Goal: Share content: Share content

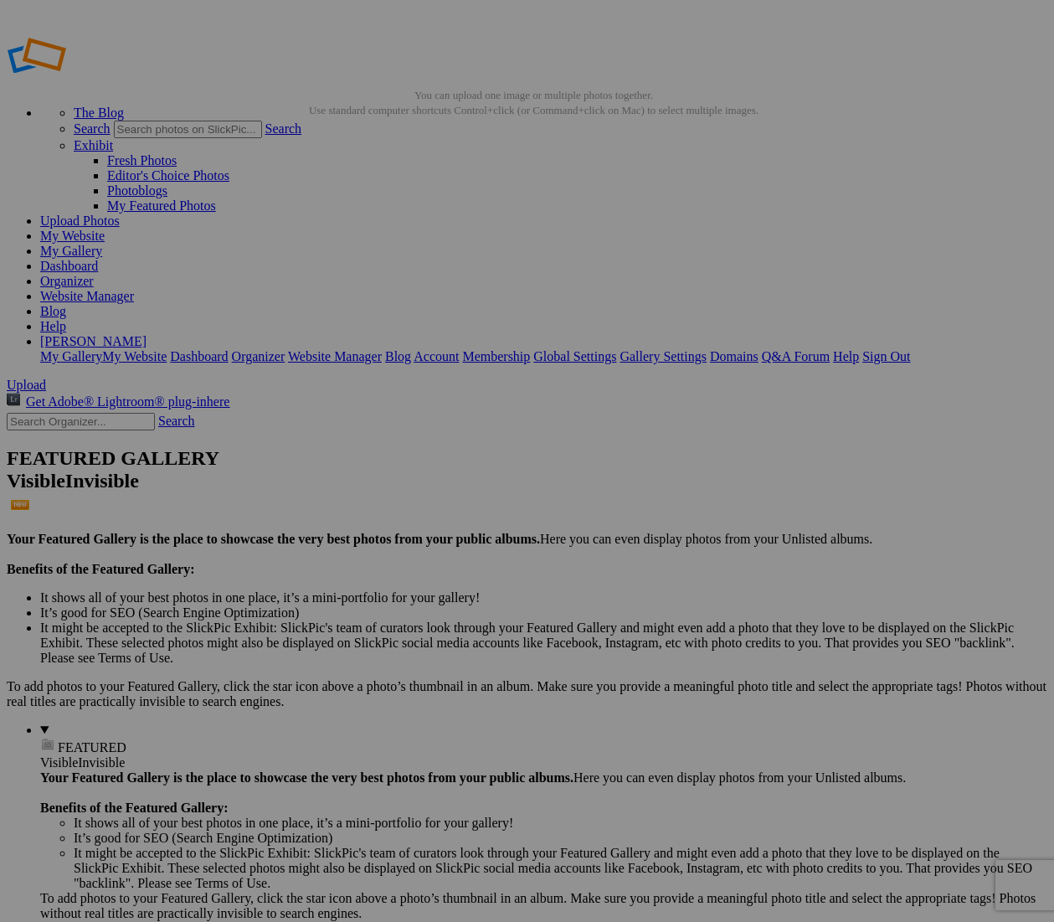
click at [120, 214] on link "Upload Photos" at bounding box center [80, 221] width 80 height 14
type input "[PERSON_NAME] / Modelo"
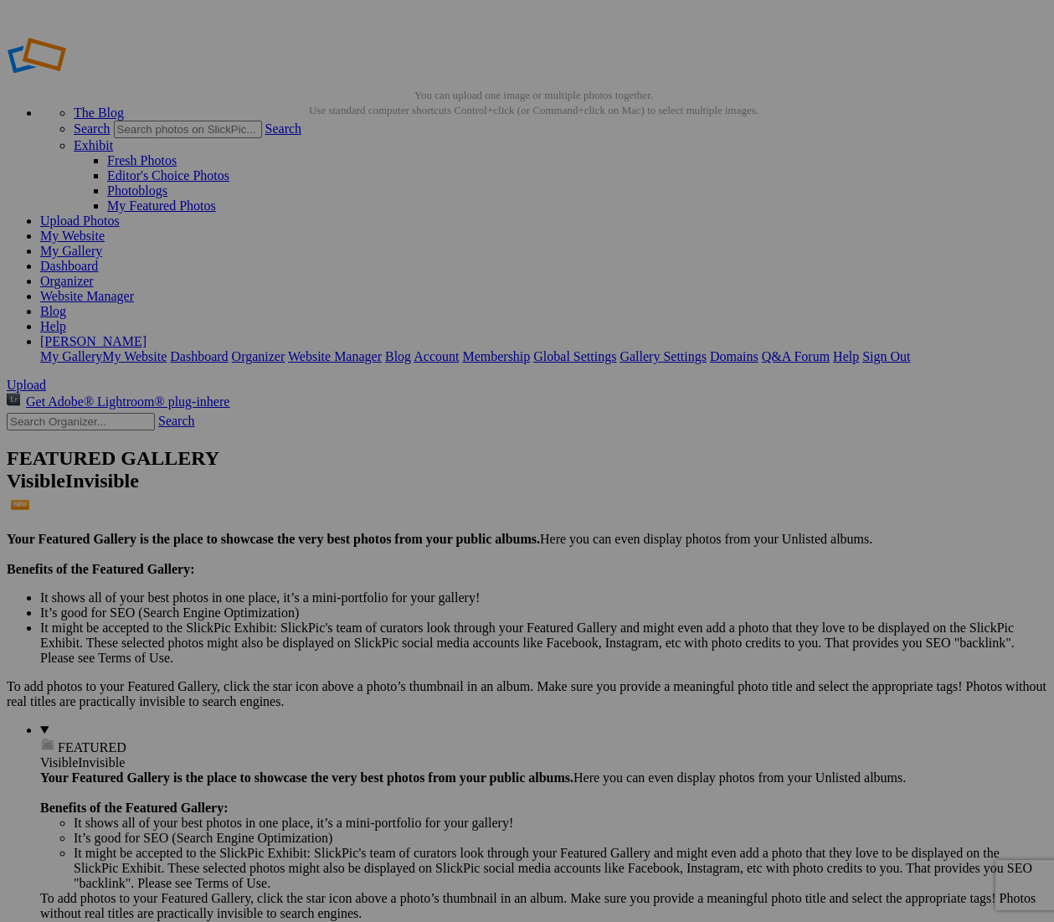
paste input "Briseida Covarrubias"
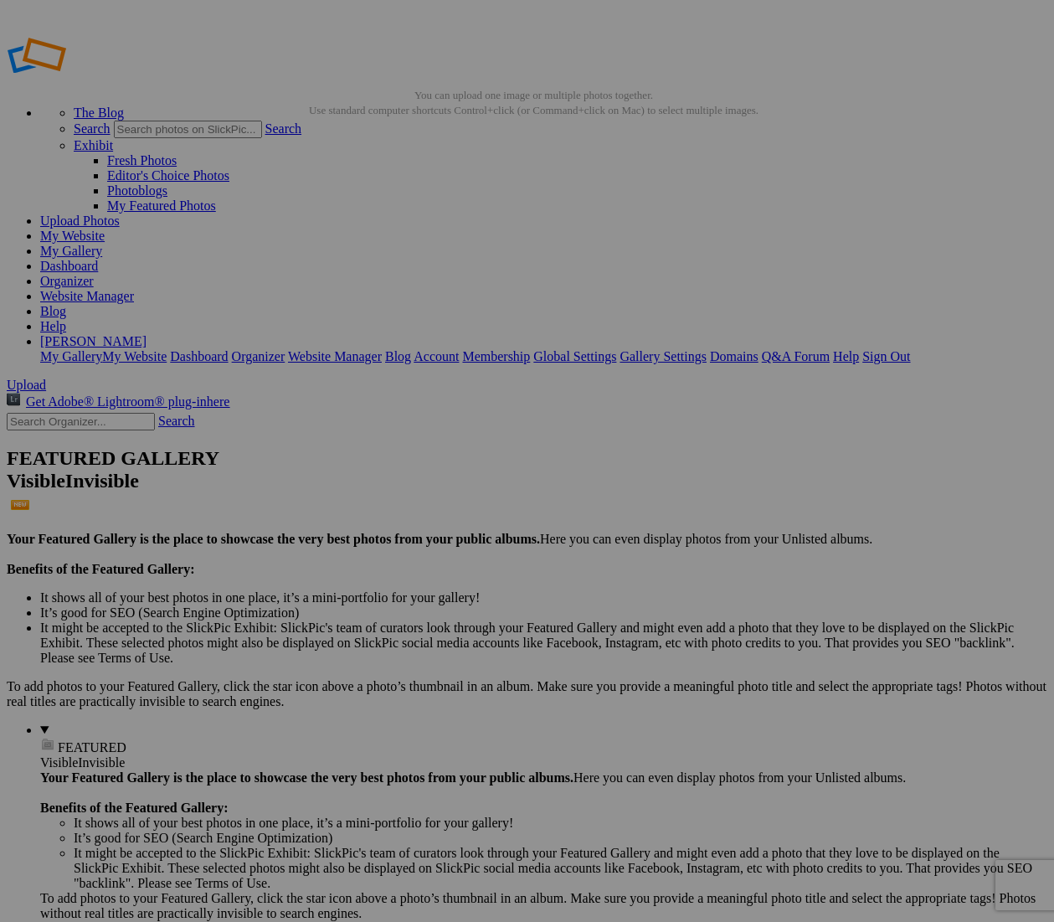
type input "Briseida Covarrubias / Modelo"
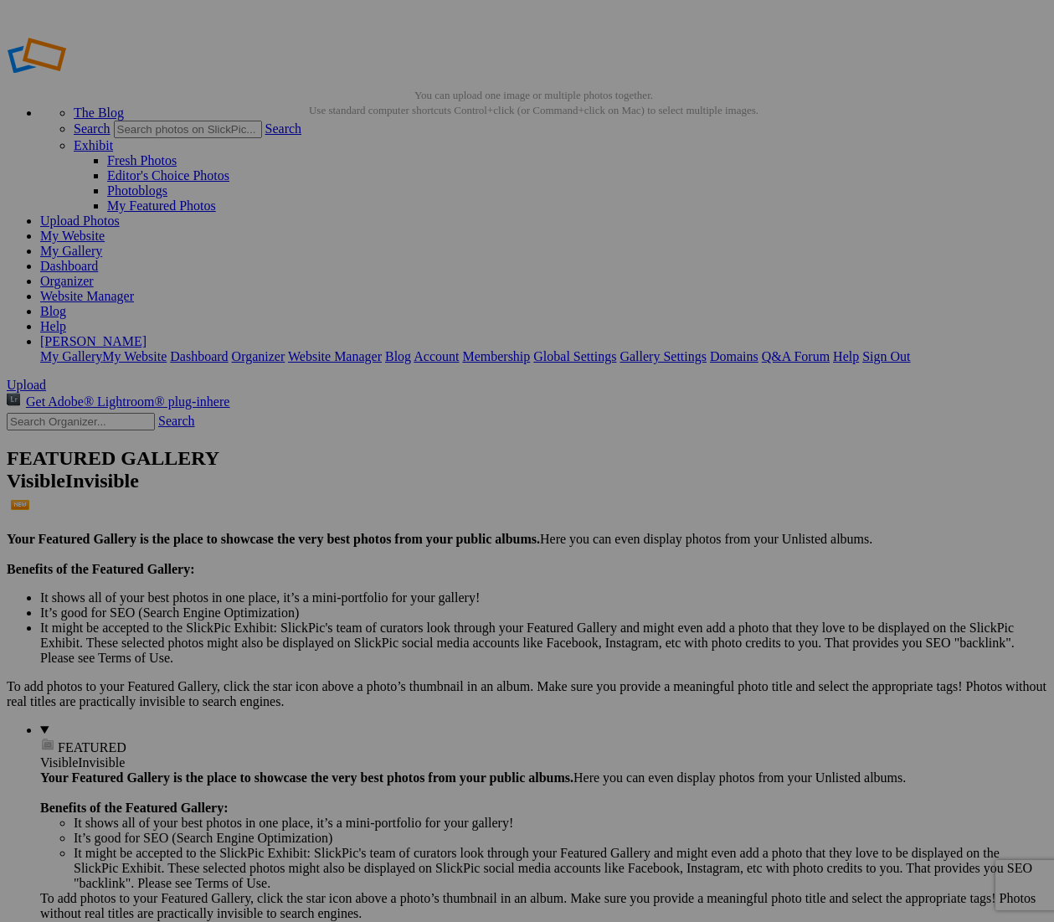
paste input "Briseida Covarrubias / Modelo"
type input "Briseida Covarrubias / Modelo"
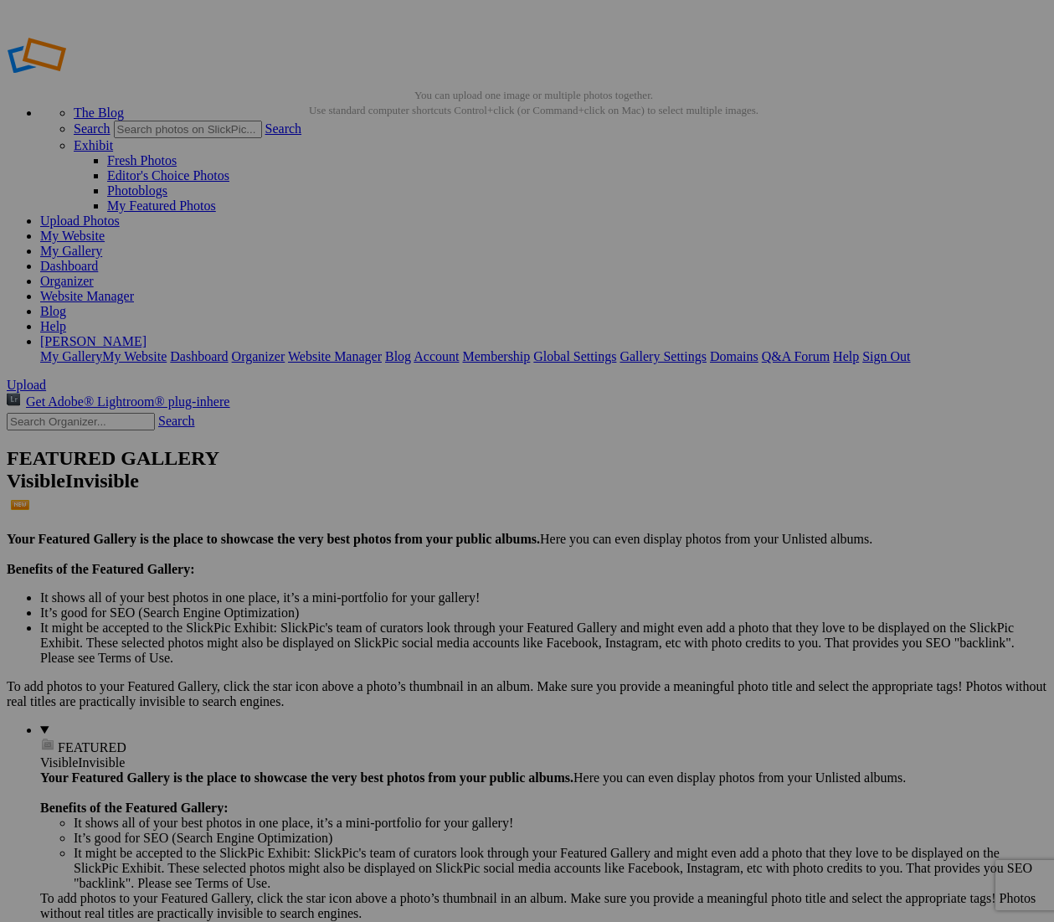
paste input "Briseida Covarrubias / Modelo"
type input "Briseida Covarrubias / Modelo"
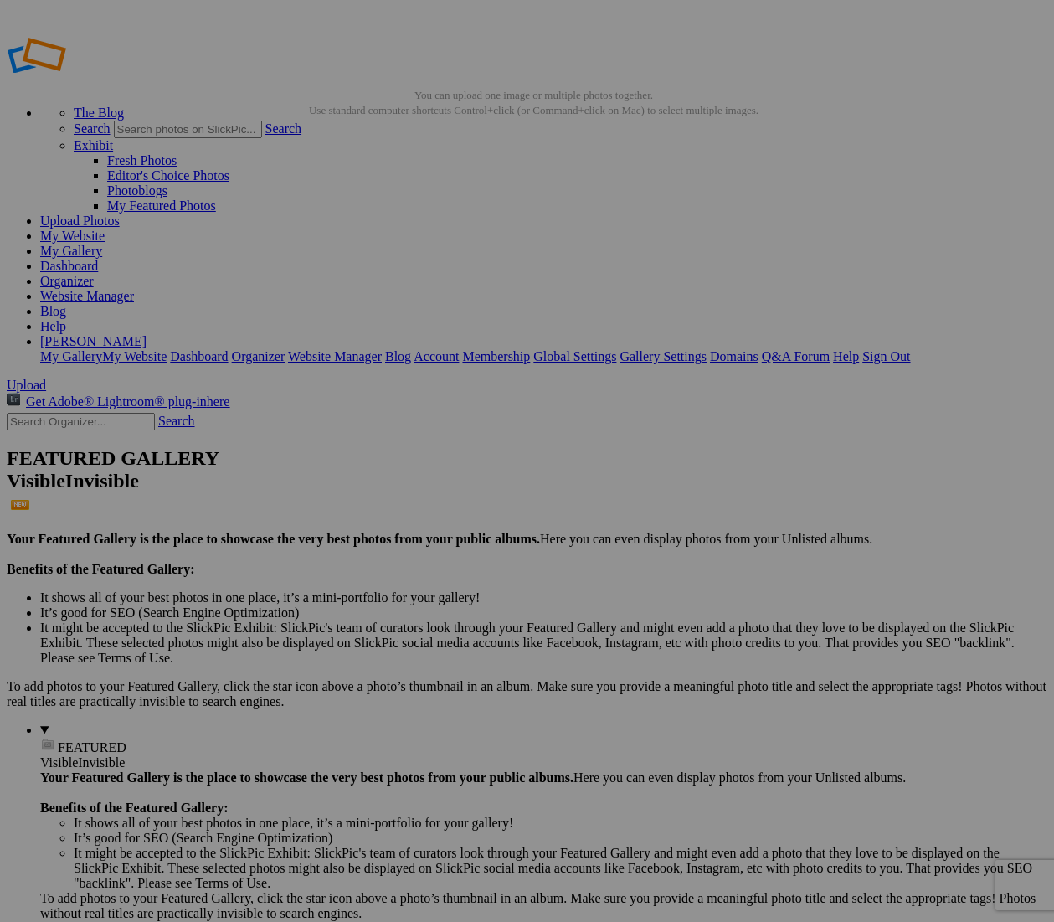
paste input "Briseida Covarrubias / Modelo"
type input "Briseida Covarrubias / Modelo"
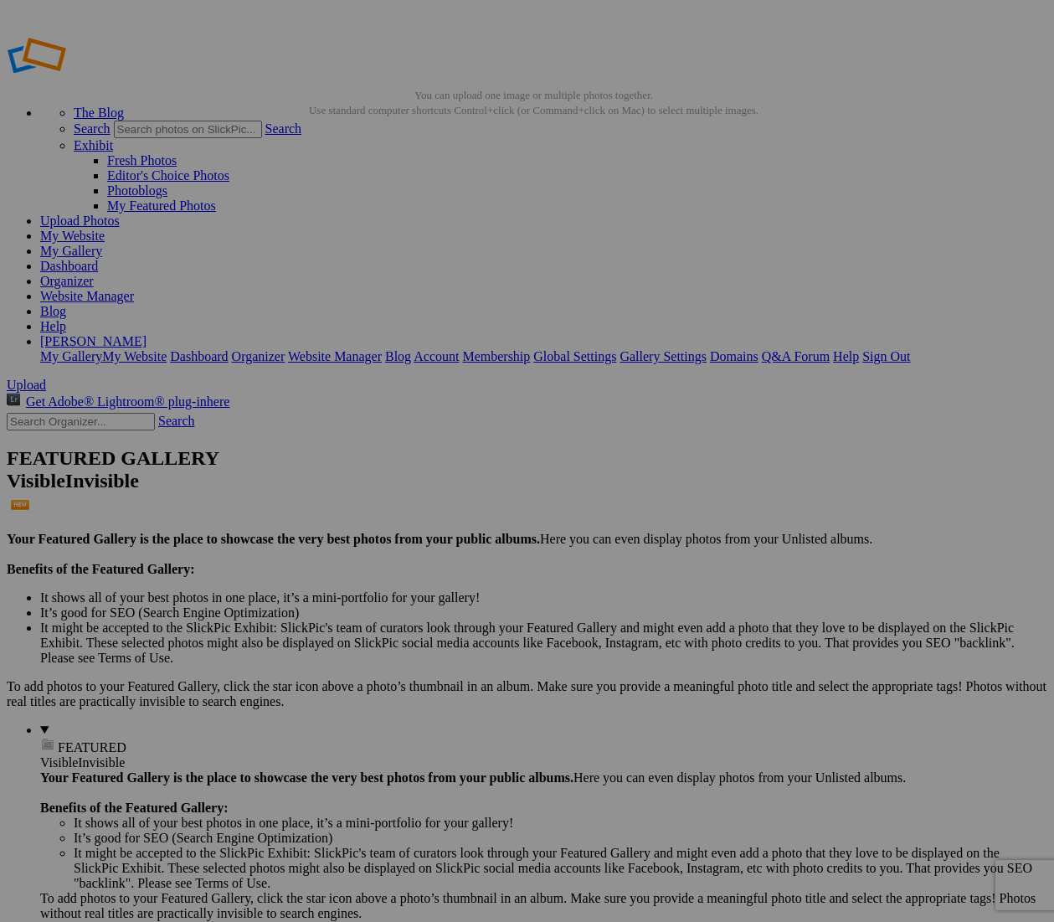
paste input "Briseida Covarrubias / Modelo"
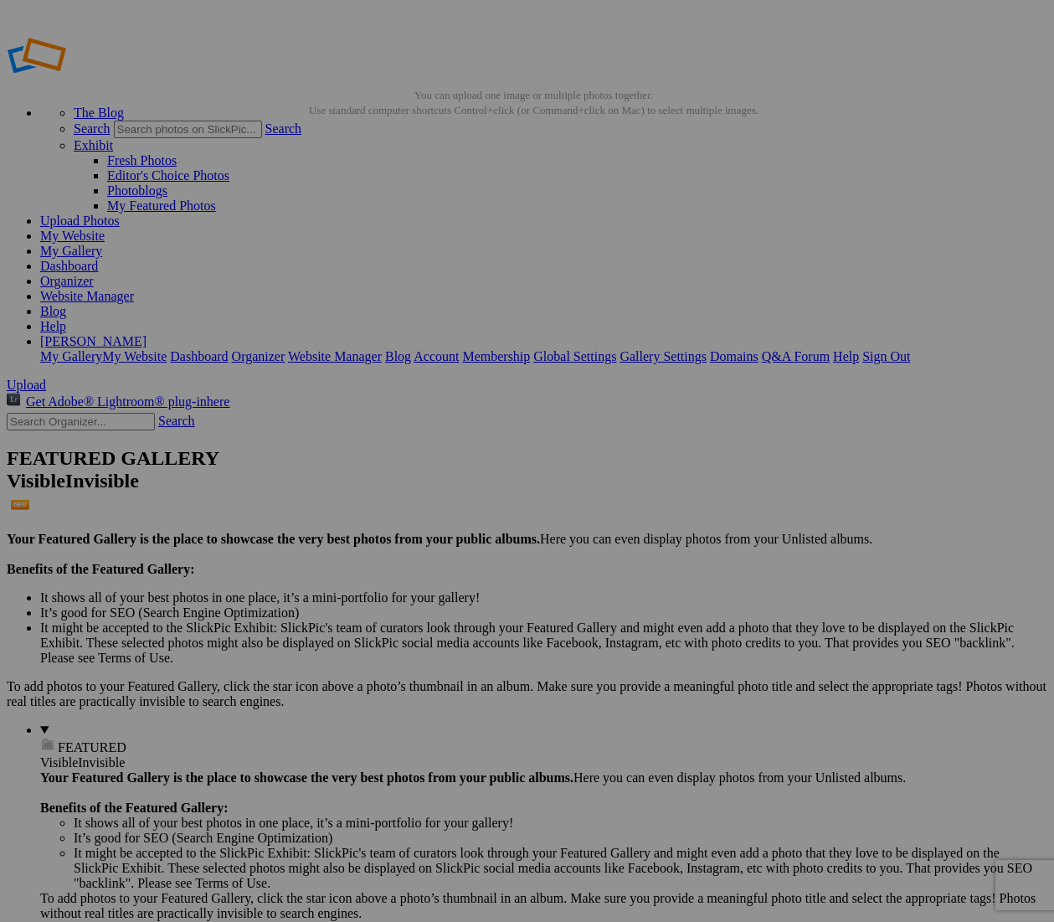
type input "Briseida Covarrubias / Modelo"
paste input "Briseida Covarrubias / Modelo"
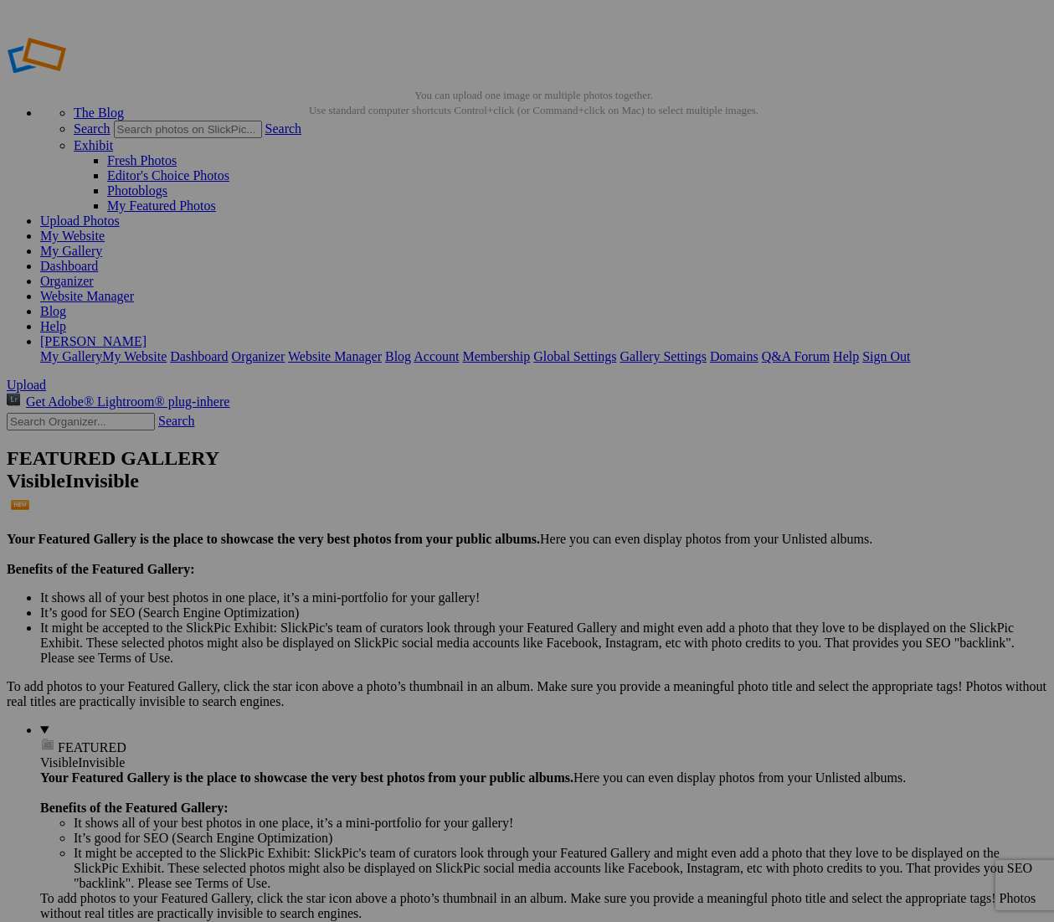
type input "Briseida Covarrubias / Modelo"
paste input "[PERSON_NAME] / Modelo"
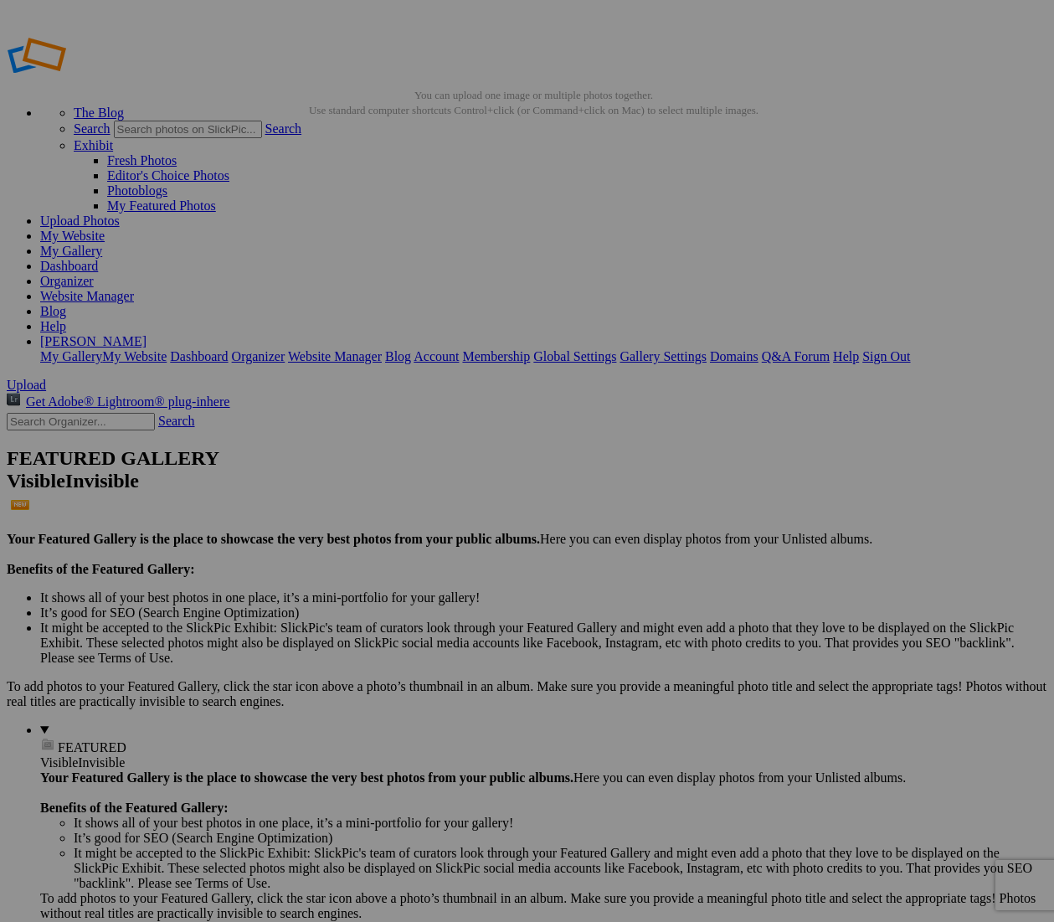
type input "[PERSON_NAME] / Modelo"
paste input "[PERSON_NAME] / Modelo"
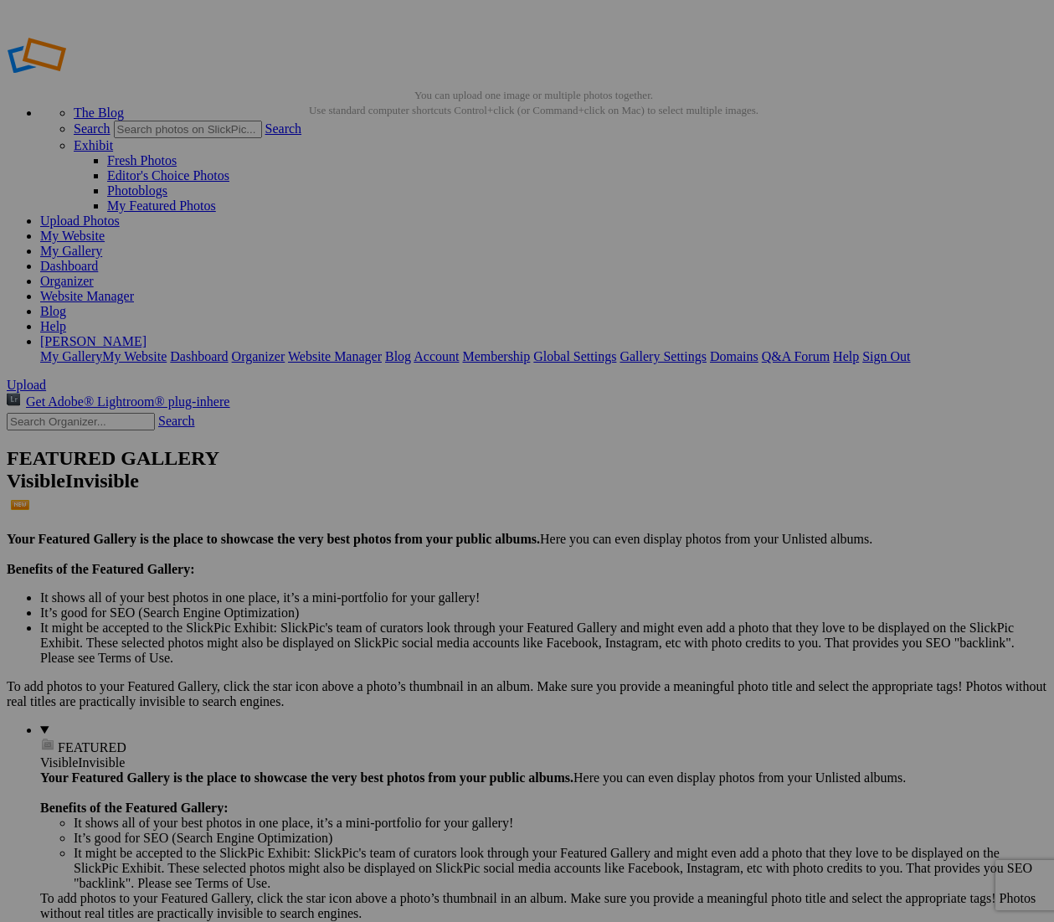
type input "[PERSON_NAME] / Modelo"
paste input "[PERSON_NAME] / Modelo"
type input "[PERSON_NAME] / Modelo"
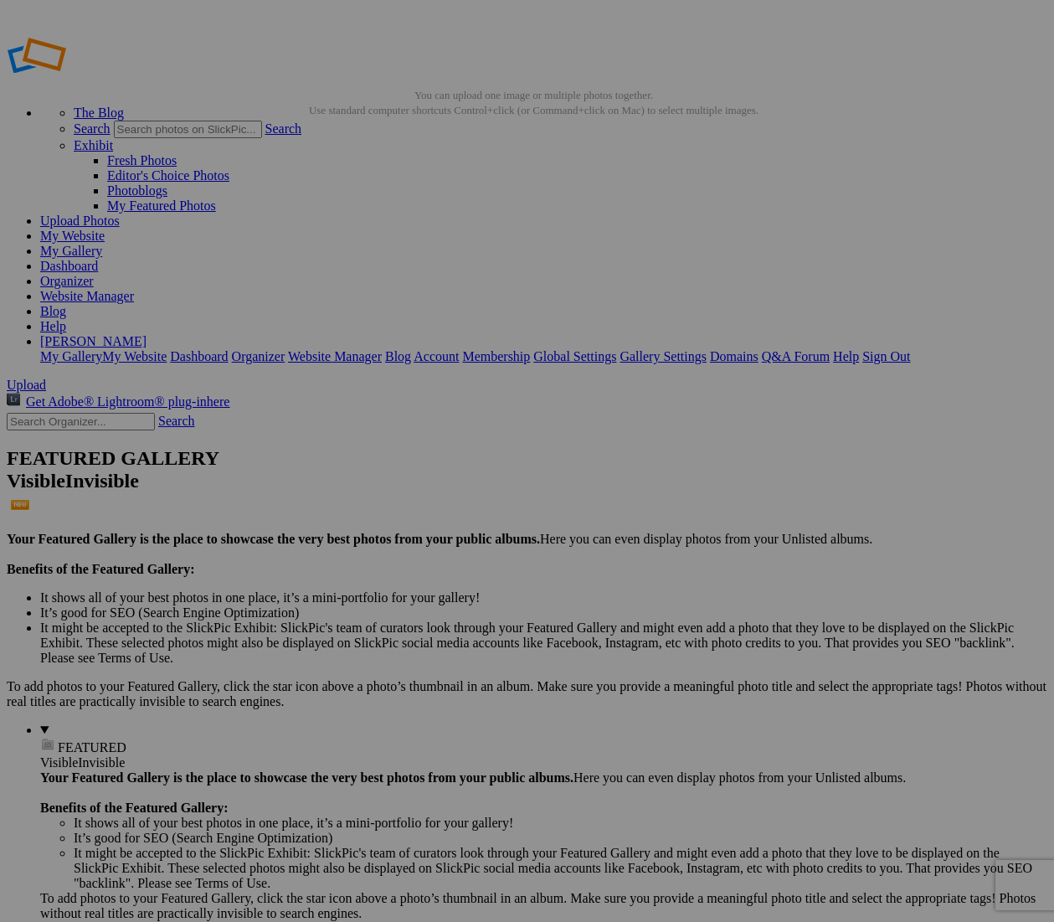
paste input "[PERSON_NAME] / Modelo"
type input "[PERSON_NAME] / Modelo"
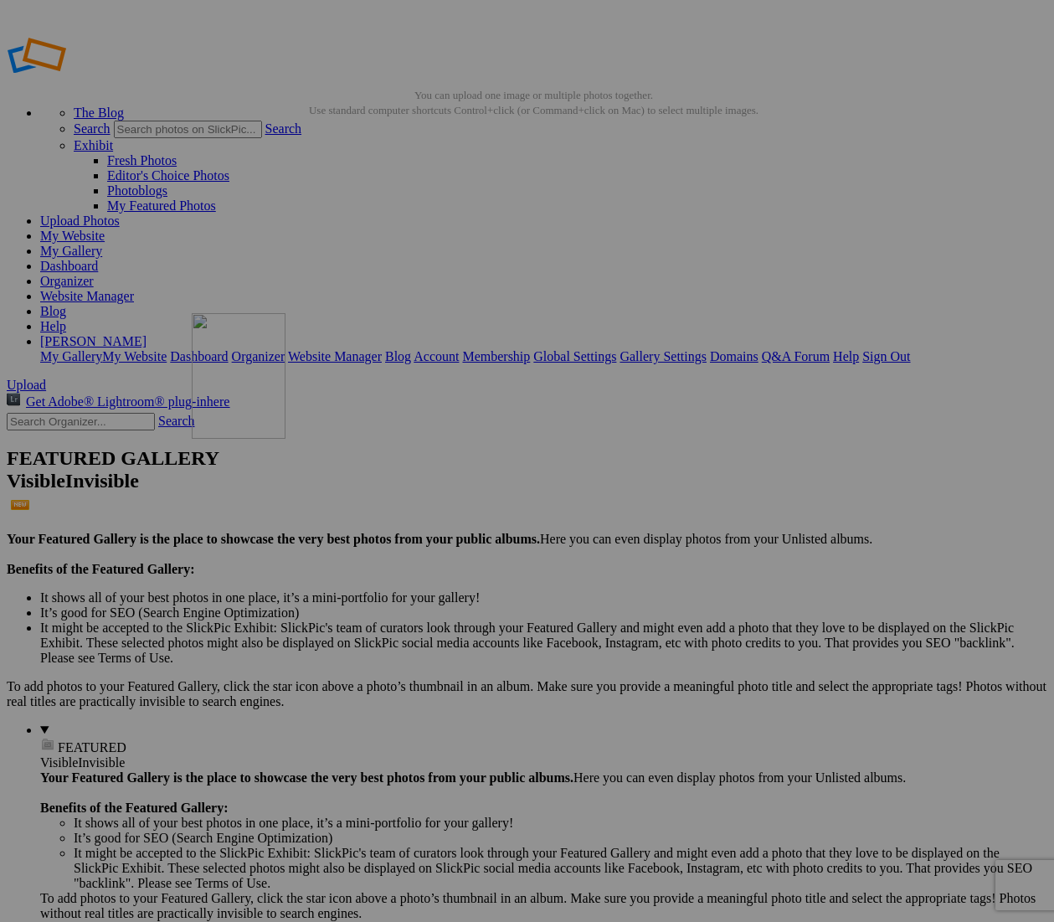
drag, startPoint x: 954, startPoint y: 489, endPoint x: 433, endPoint y: 433, distance: 524.0
drag, startPoint x: 318, startPoint y: 697, endPoint x: 429, endPoint y: 477, distance: 245.7
drag, startPoint x: 968, startPoint y: 484, endPoint x: 920, endPoint y: 222, distance: 266.5
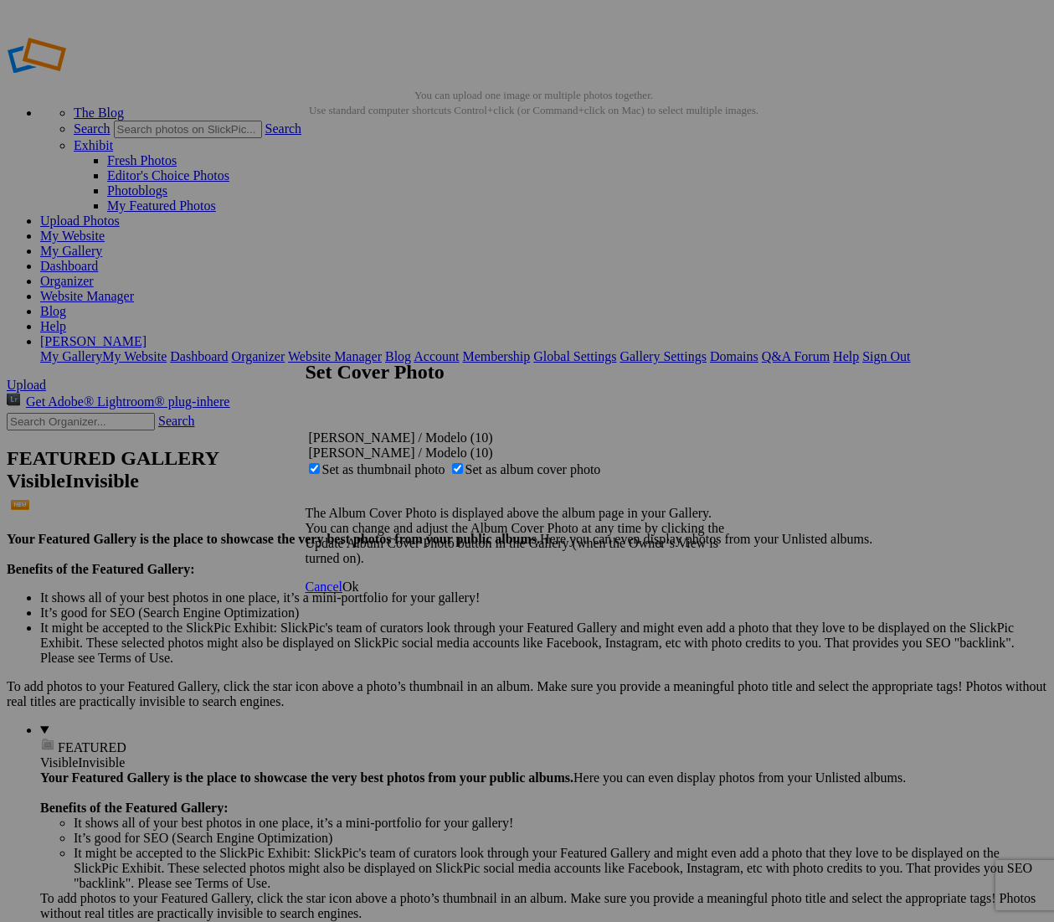
click at [359, 594] on span "Ok" at bounding box center [351, 587] width 17 height 14
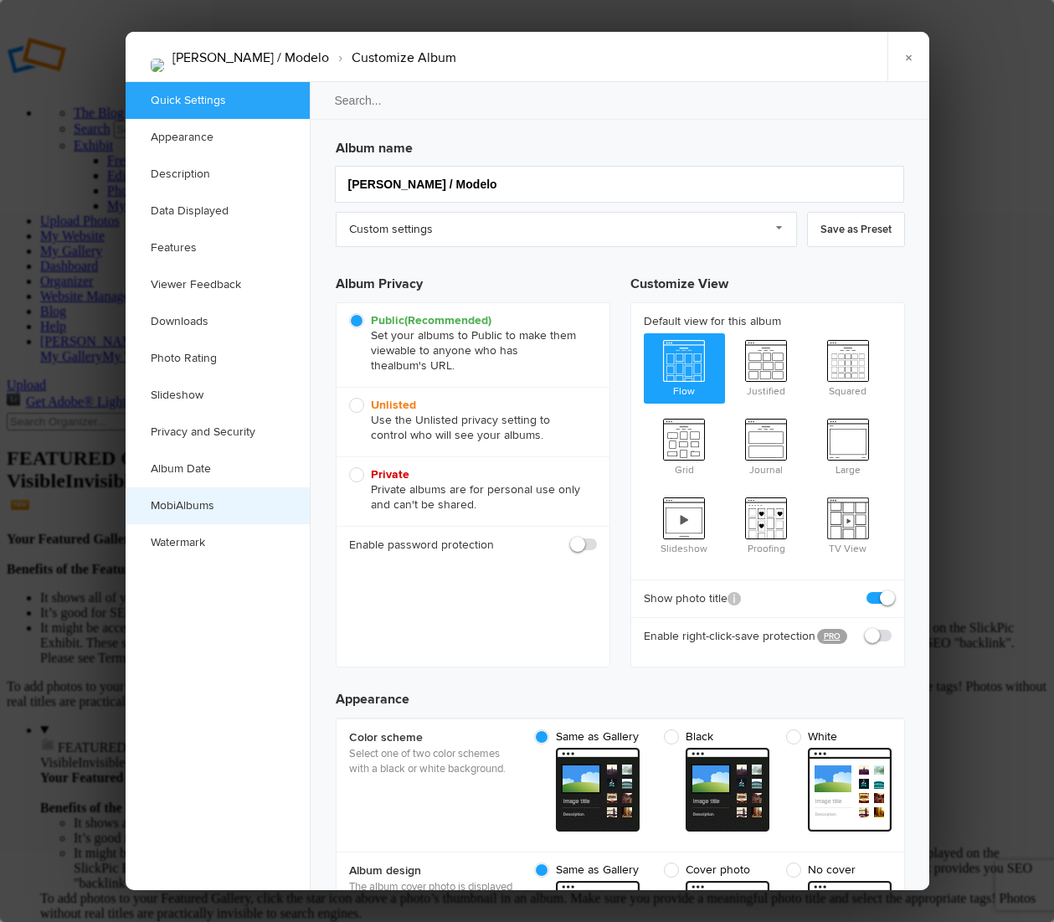
click at [223, 496] on link "MobiAlbums" at bounding box center [218, 505] width 184 height 37
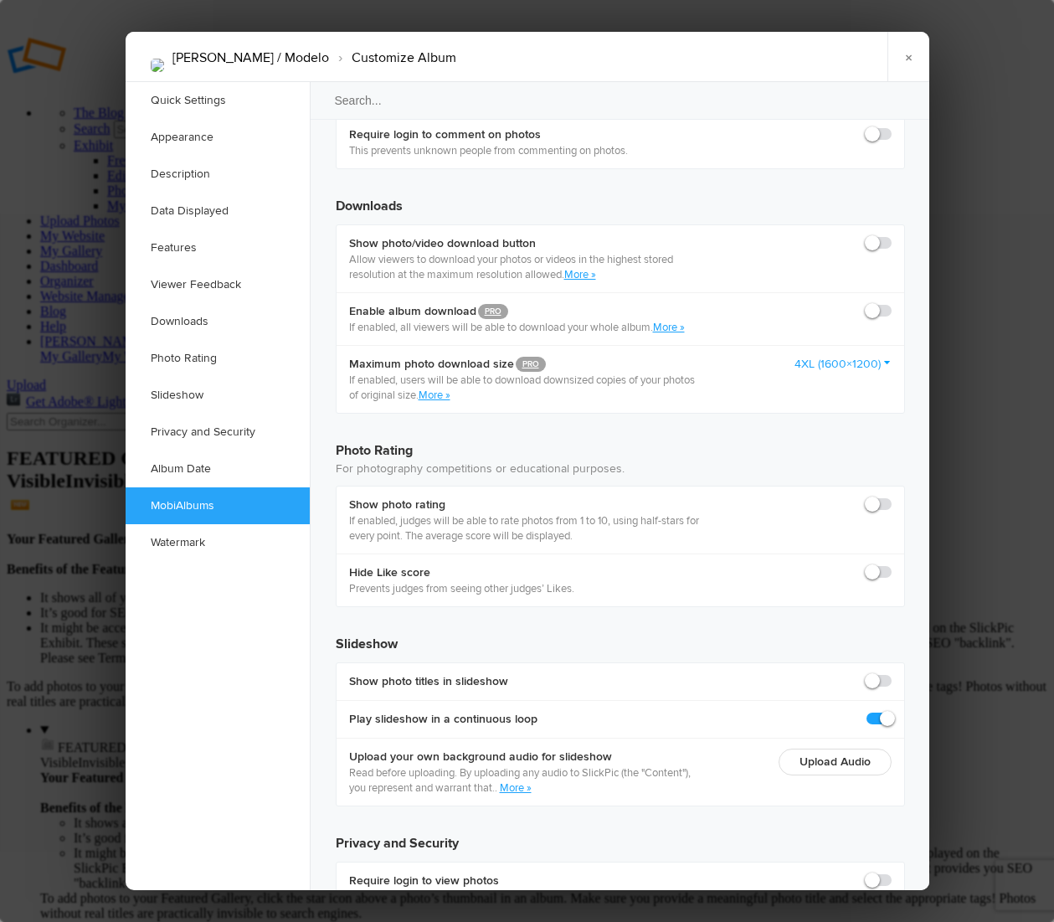
scroll to position [3482, 0]
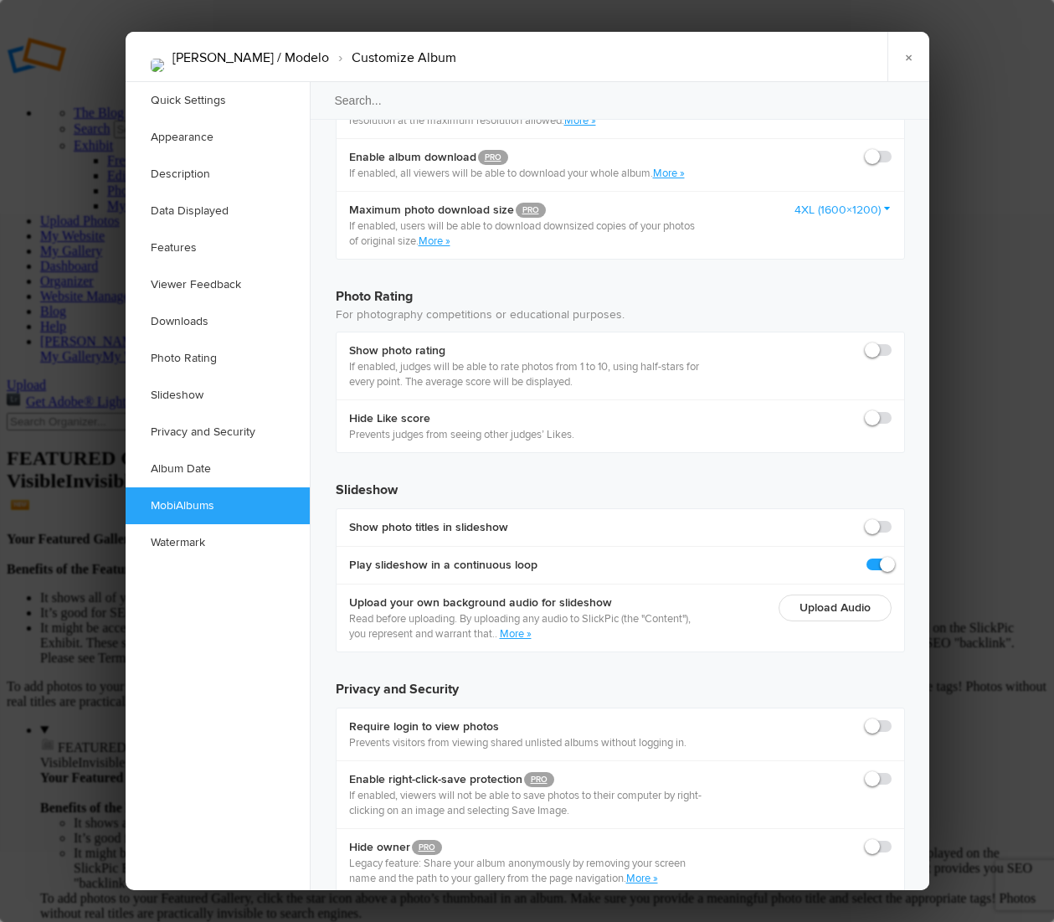
checkbox input "true"
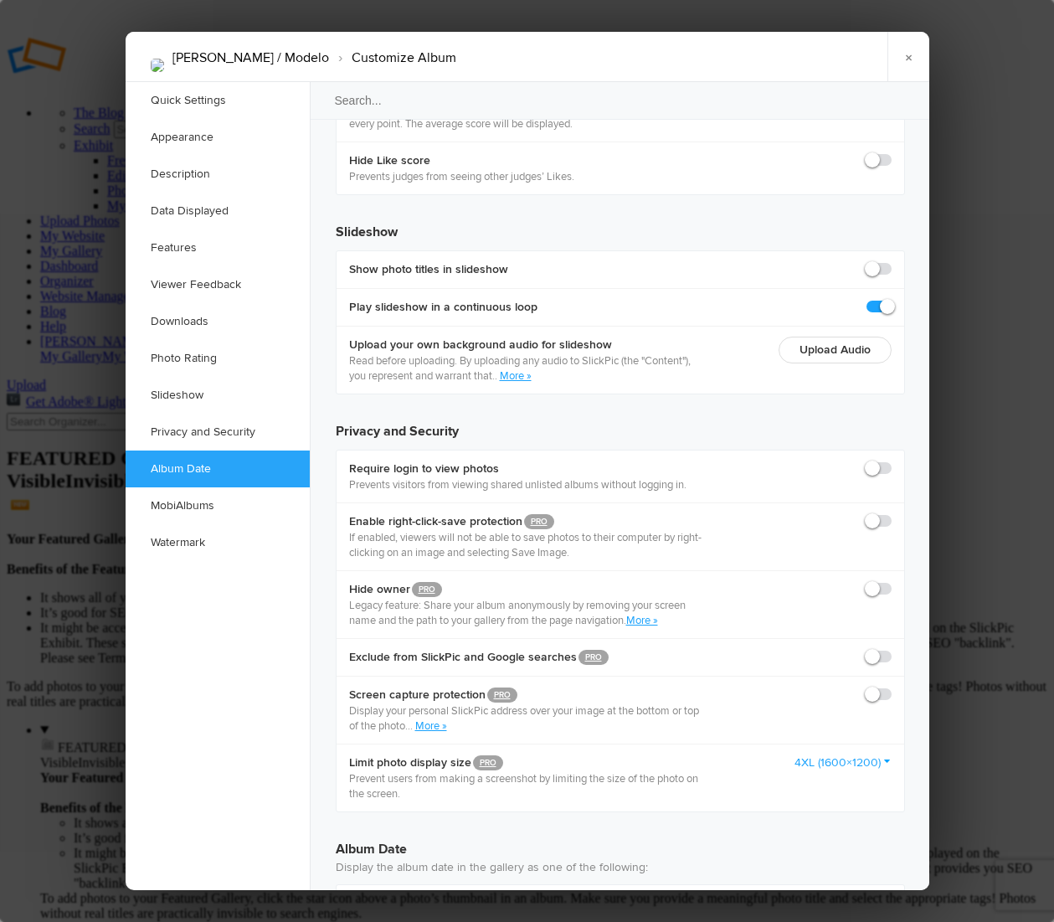
scroll to position [3771, 0]
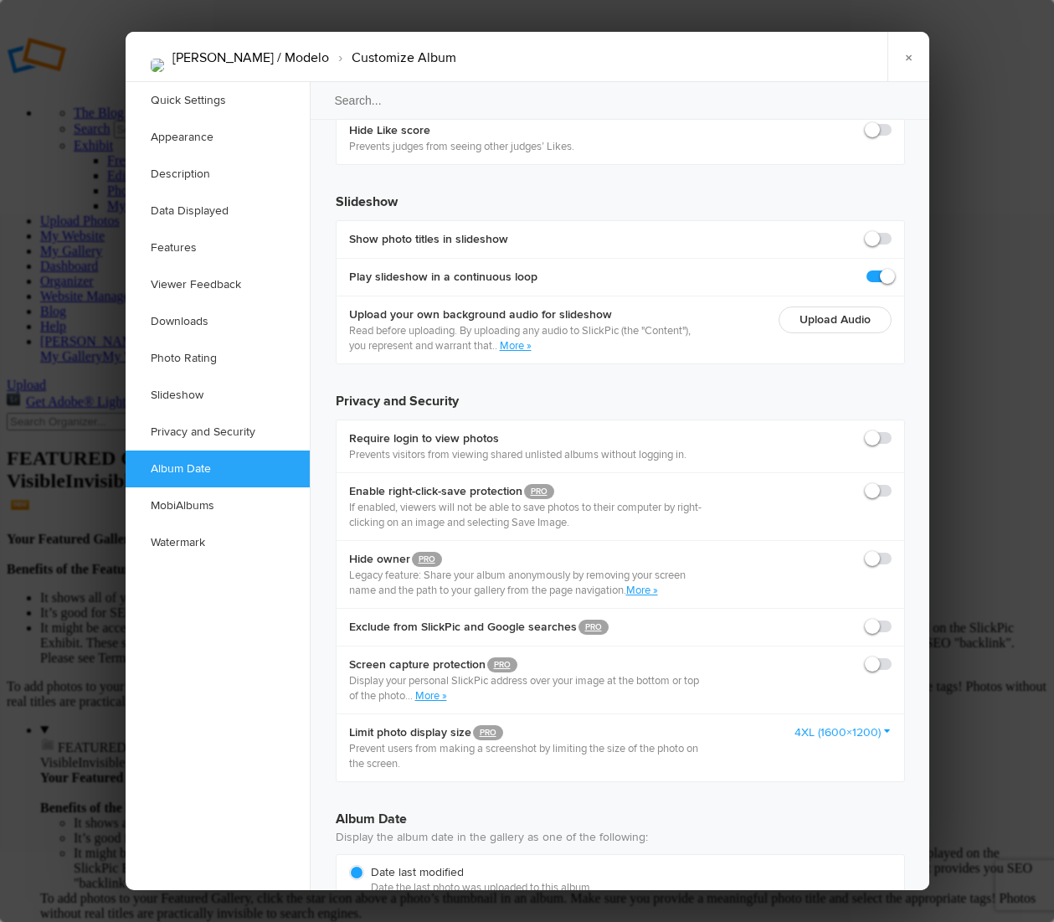
drag, startPoint x: 361, startPoint y: 57, endPoint x: 187, endPoint y: 54, distance: 174.2
click at [187, 54] on li "Briseida Covarrubias / Modelo ›" at bounding box center [251, 58] width 157 height 28
copy li "[PERSON_NAME] / Modelo"
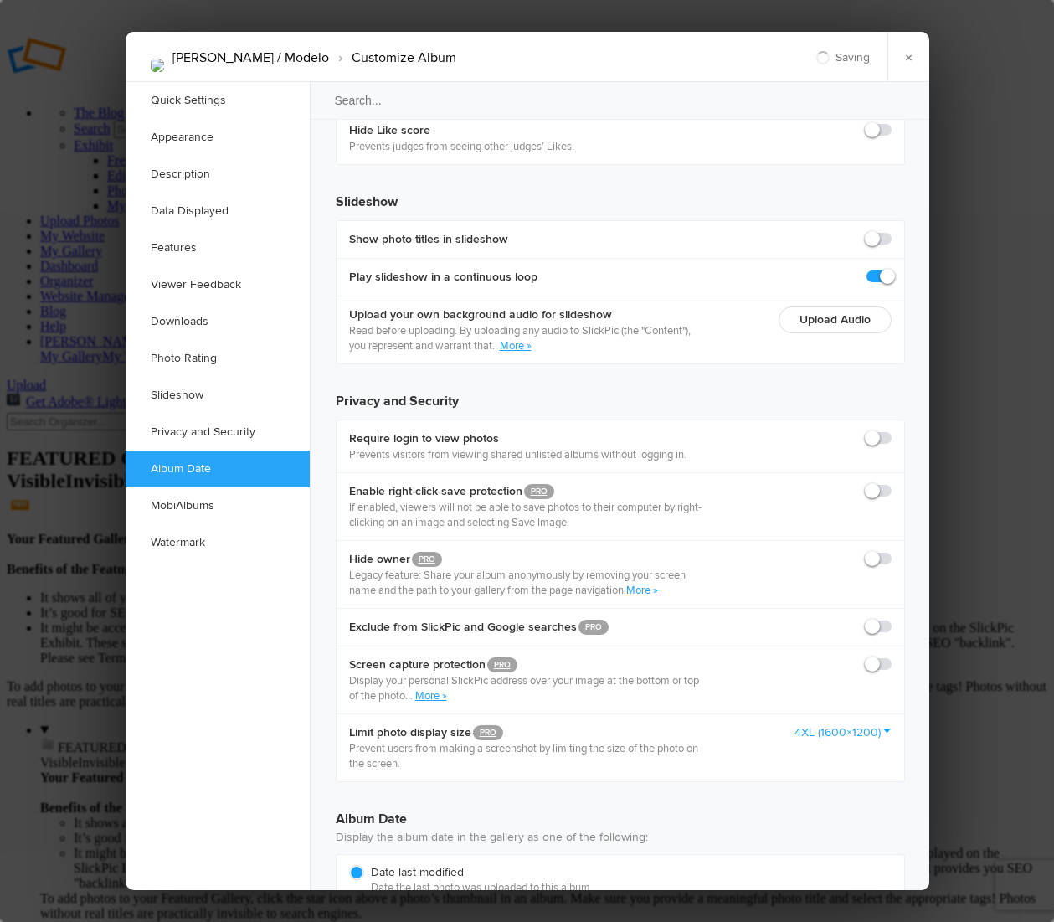
drag, startPoint x: 586, startPoint y: 2127, endPoint x: 361, endPoint y: 2089, distance: 228.6
copy body "Briseida Covarrubias / Modelo Mexico - Contacto (52) 8444273970"
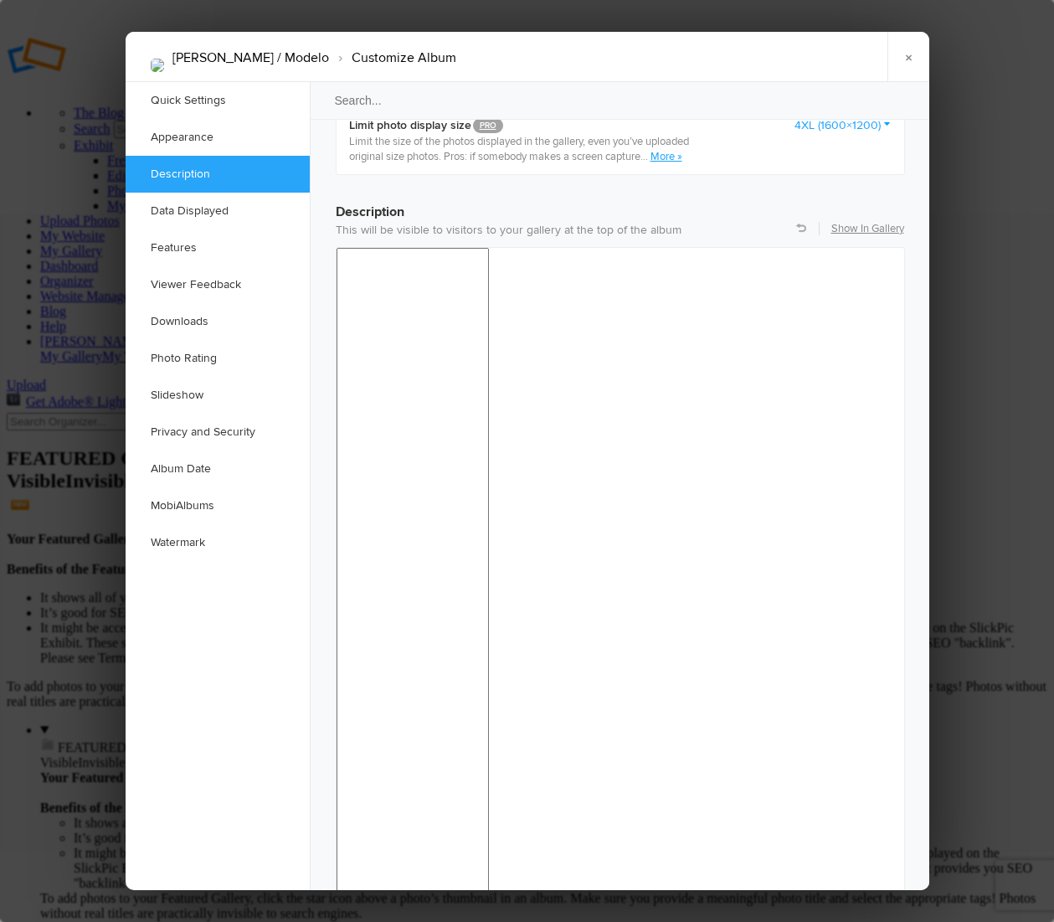
scroll to position [1257, 0]
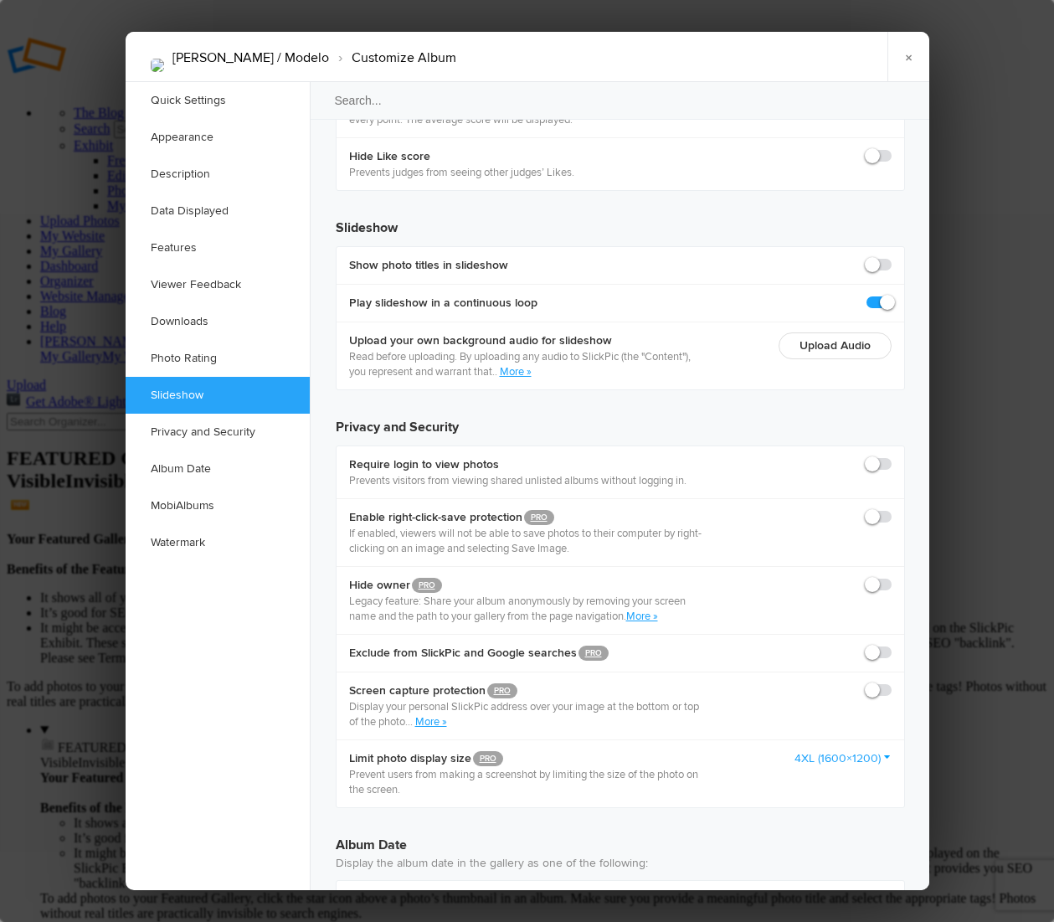
scroll to position [3831, 0]
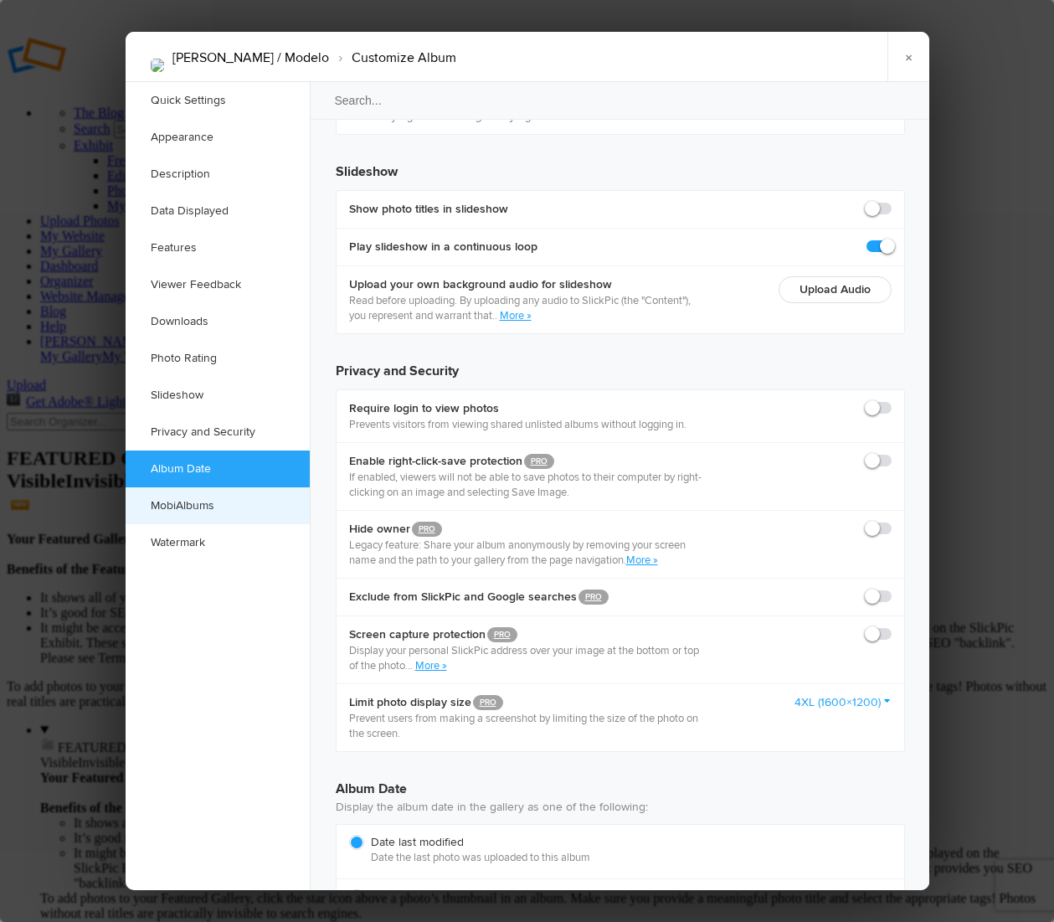
click at [223, 500] on link "MobiAlbums" at bounding box center [218, 505] width 184 height 37
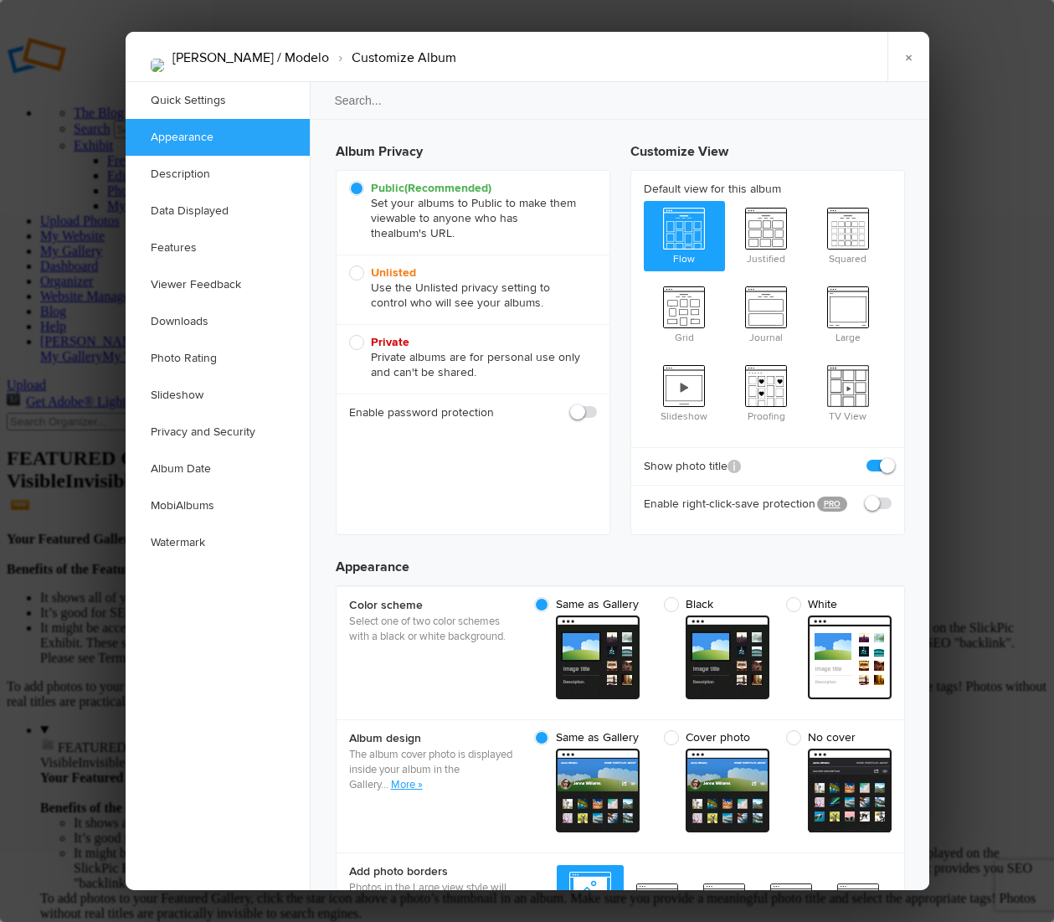
scroll to position [0, 0]
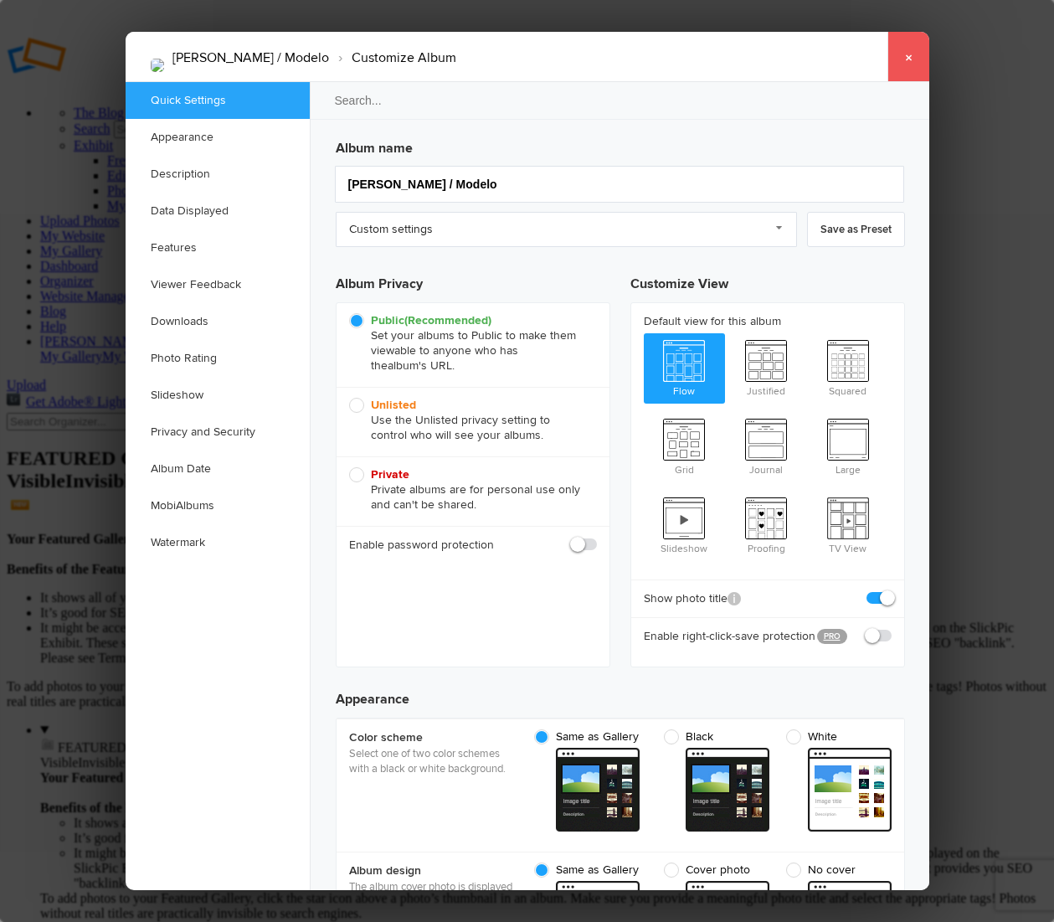
click at [910, 68] on link "×" at bounding box center [909, 57] width 42 height 50
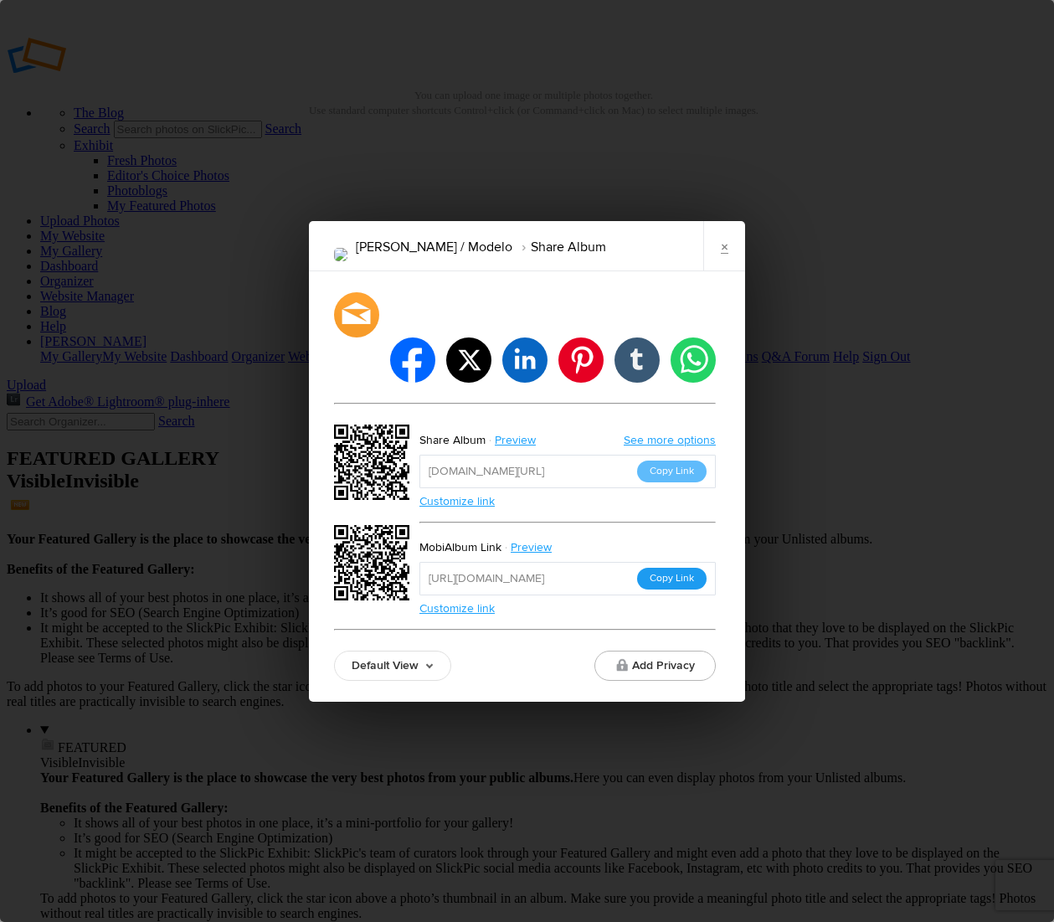
click at [653, 568] on button "Copy Link" at bounding box center [672, 579] width 70 height 22
click at [729, 271] on link "×" at bounding box center [725, 246] width 42 height 50
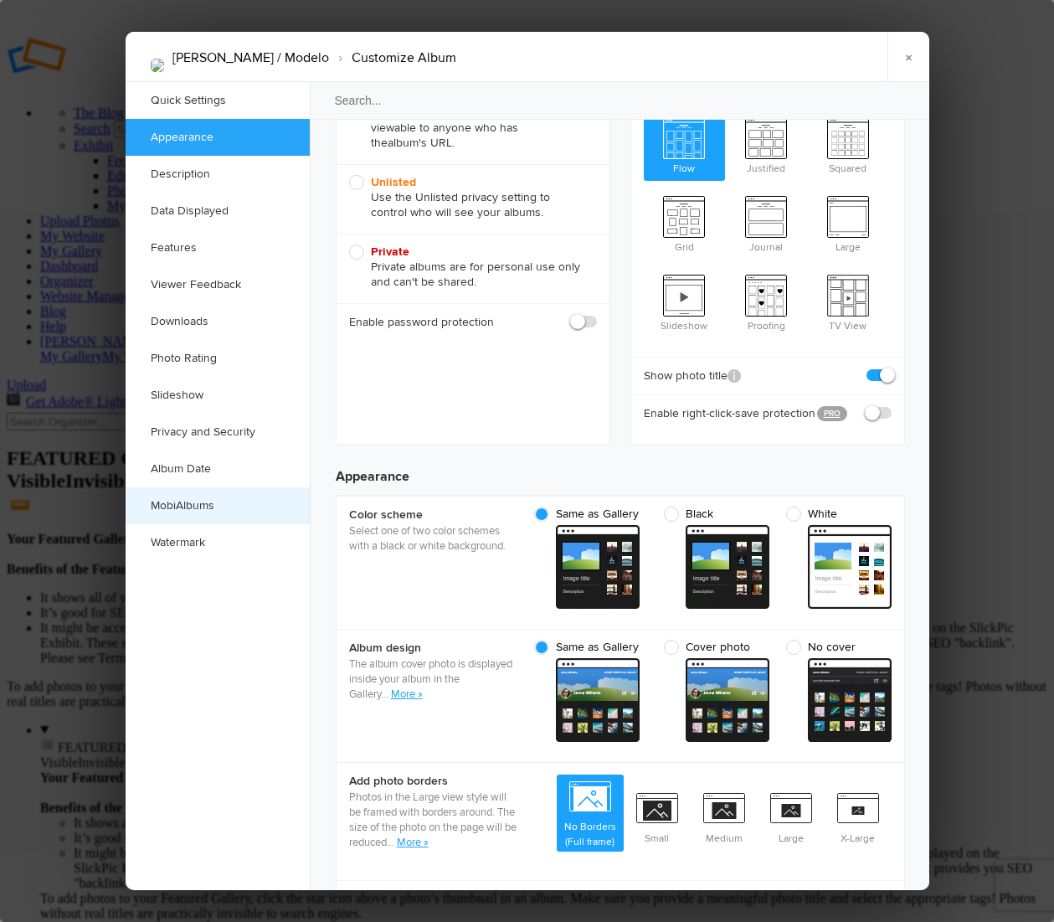
click at [224, 512] on link "MobiAlbums" at bounding box center [218, 505] width 184 height 37
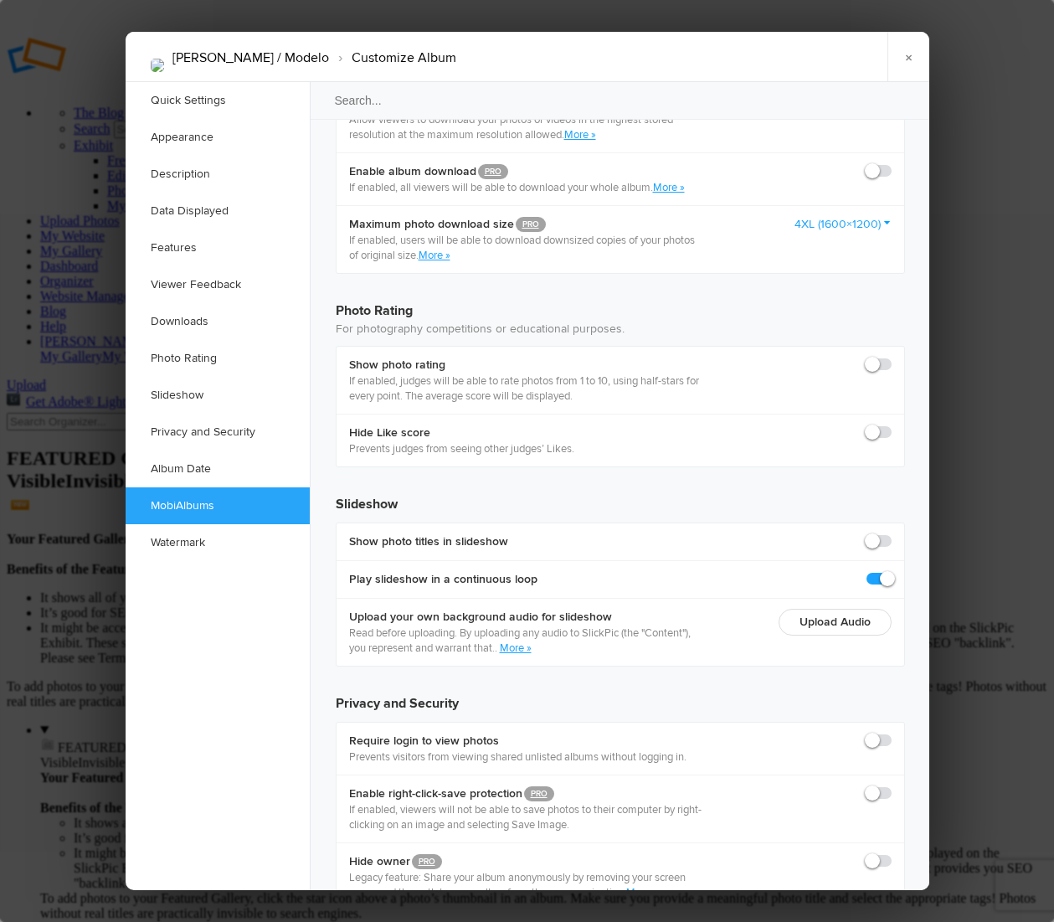
scroll to position [3482, 0]
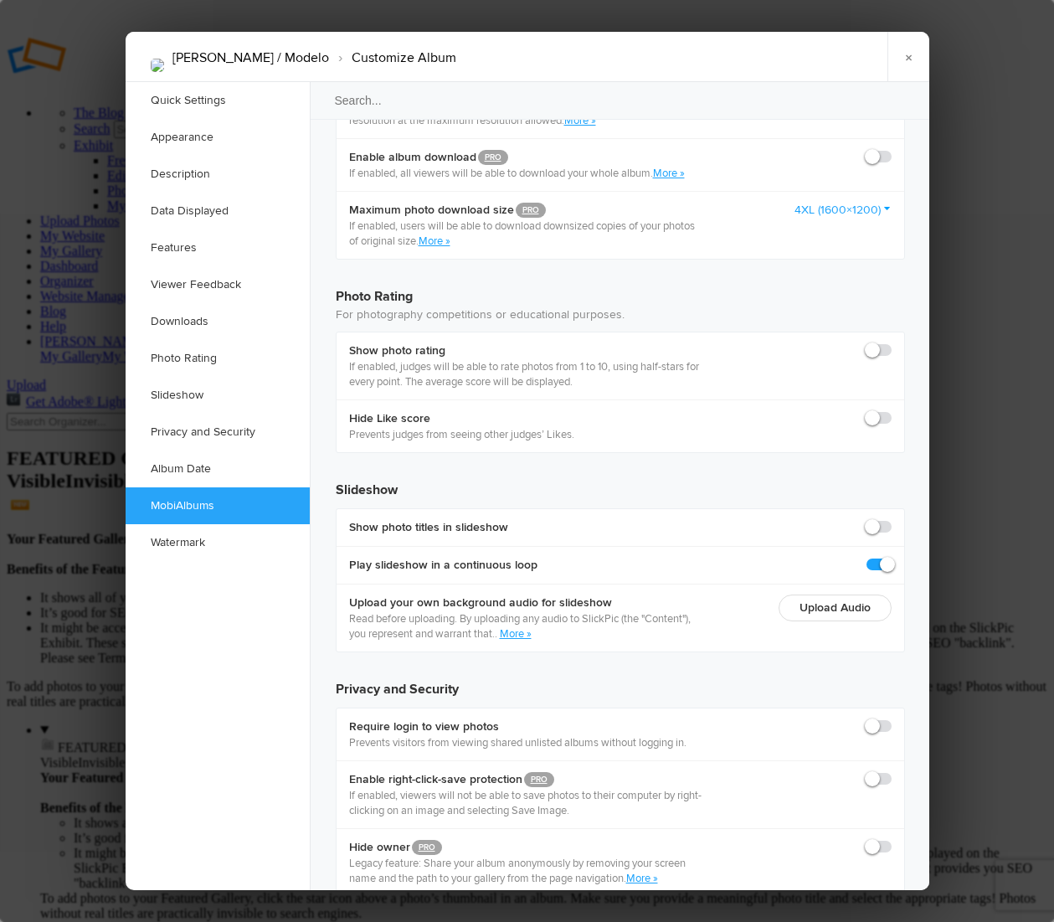
checkbox input "true"
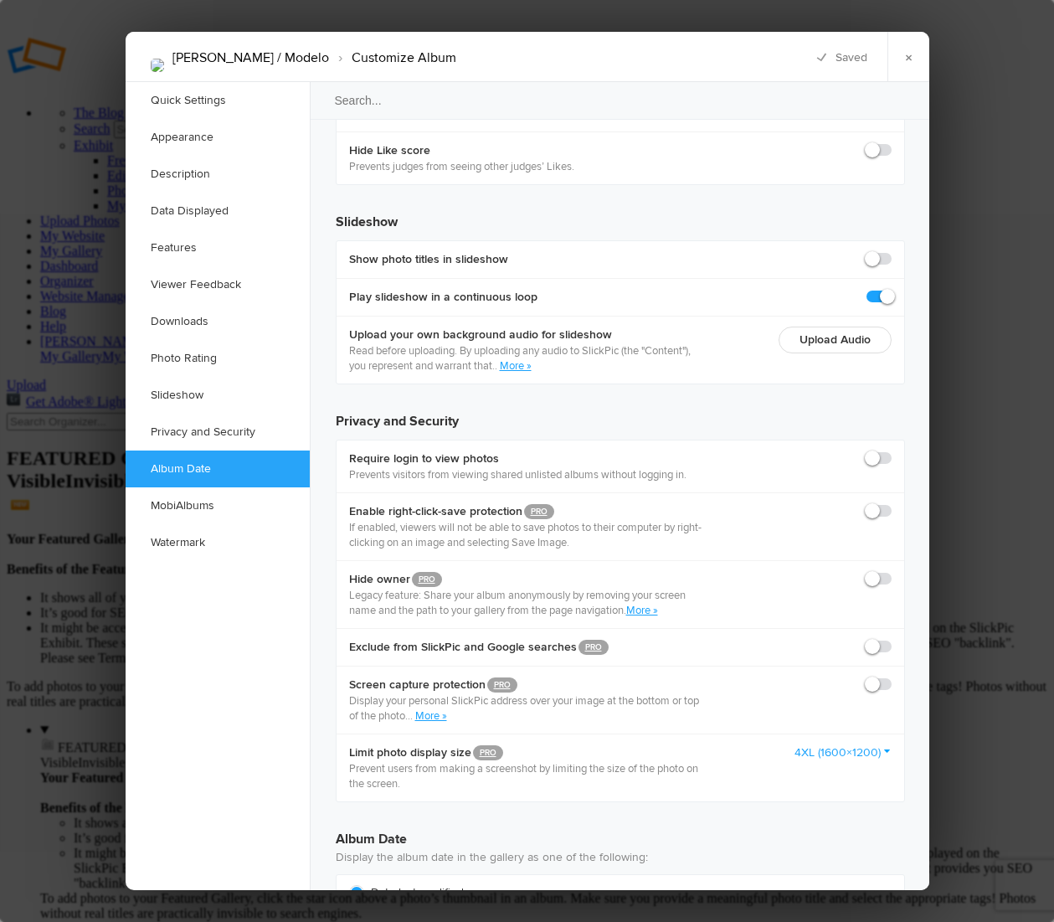
scroll to position [3756, 0]
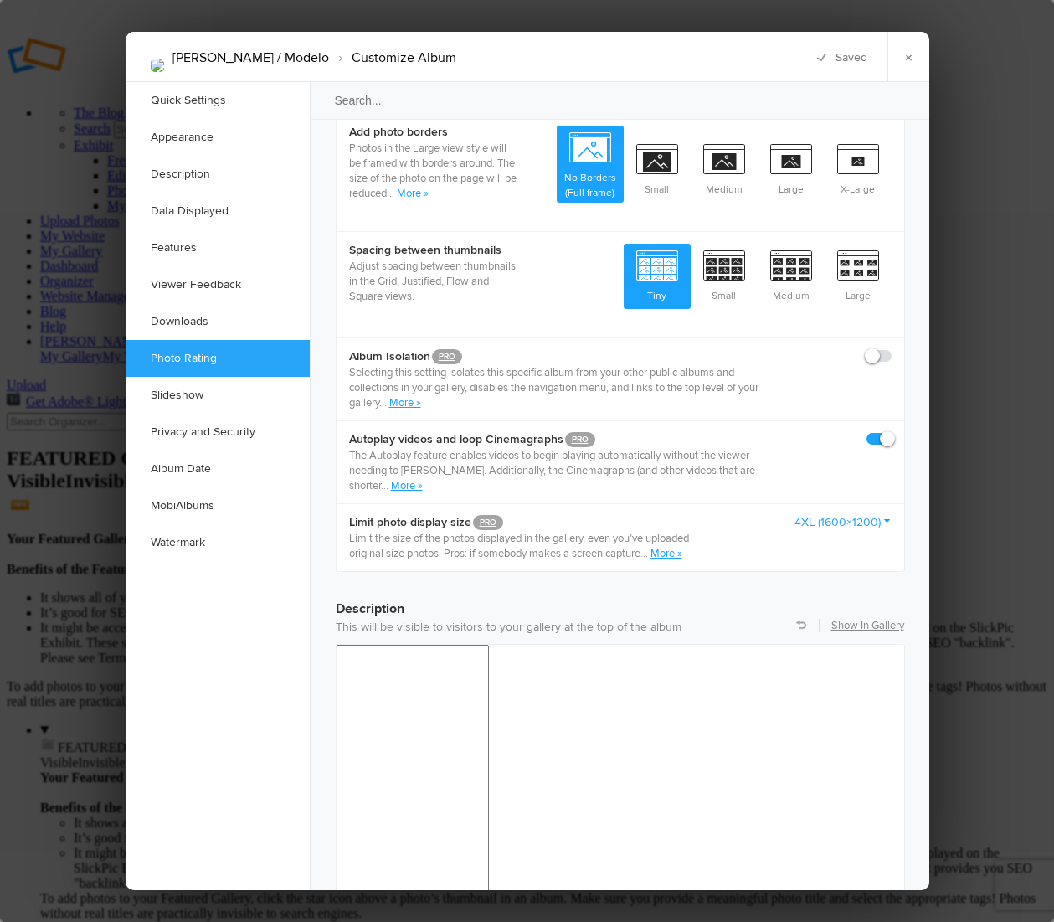
scroll to position [845, 0]
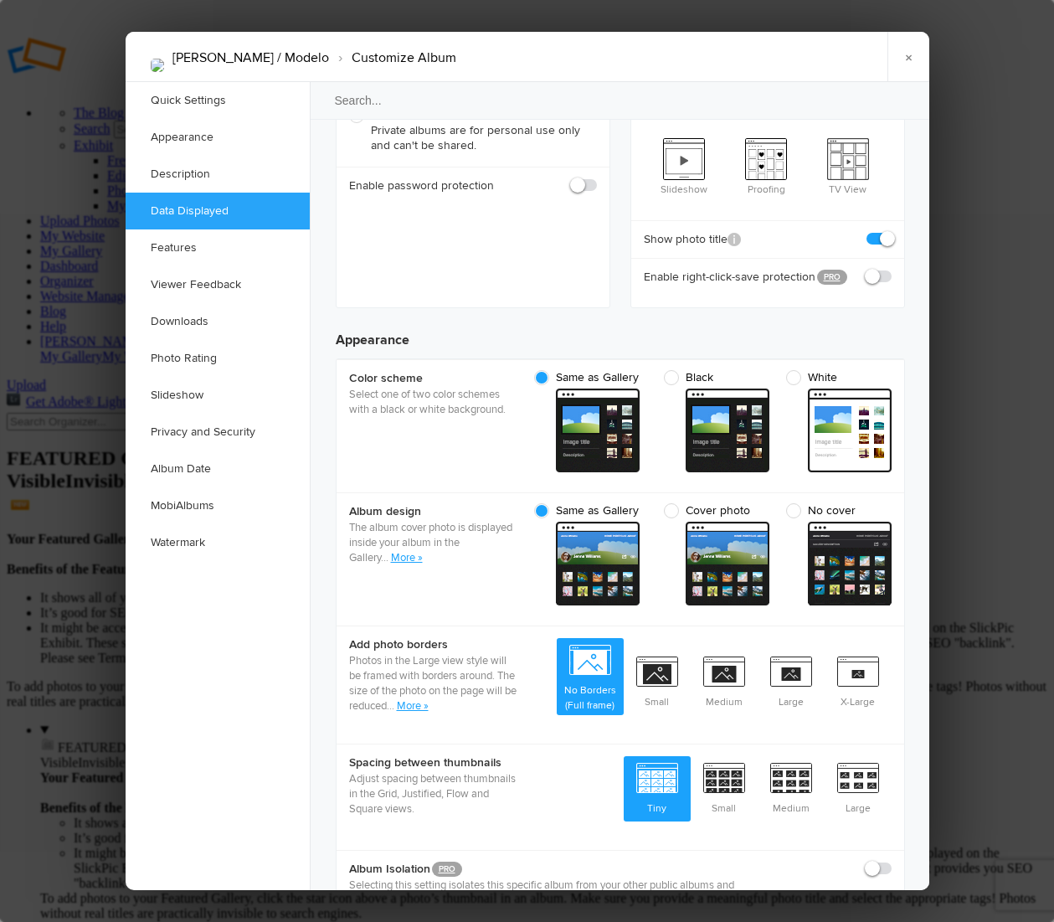
scroll to position [0, 0]
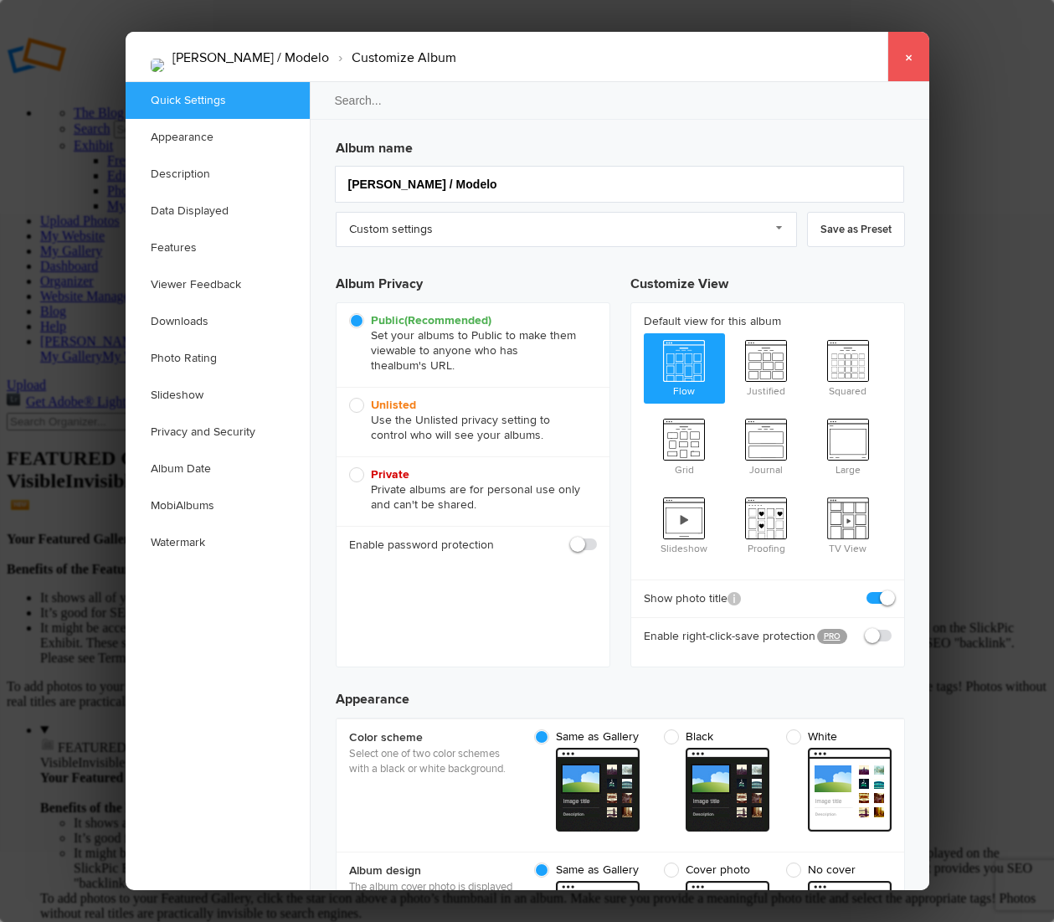
click at [910, 69] on link "×" at bounding box center [909, 57] width 42 height 50
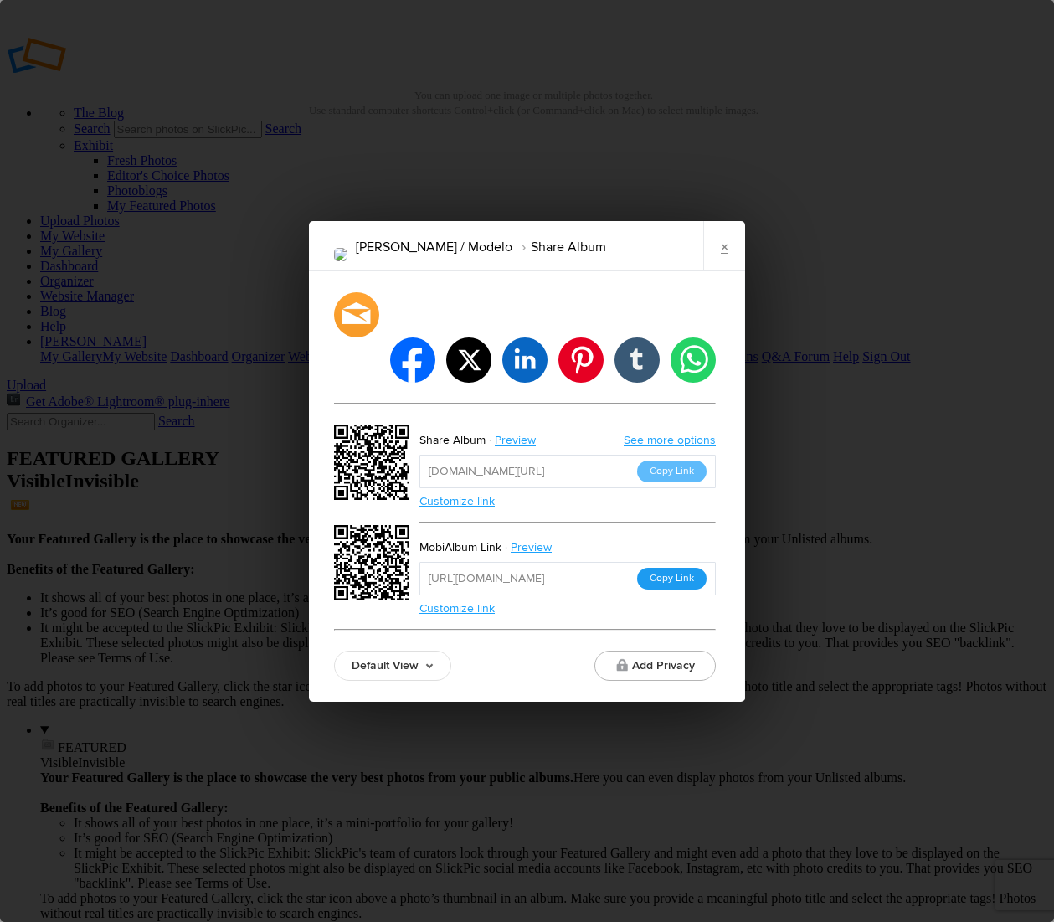
click at [683, 568] on button "Copy Link" at bounding box center [672, 579] width 70 height 22
click at [726, 271] on link "×" at bounding box center [725, 246] width 42 height 50
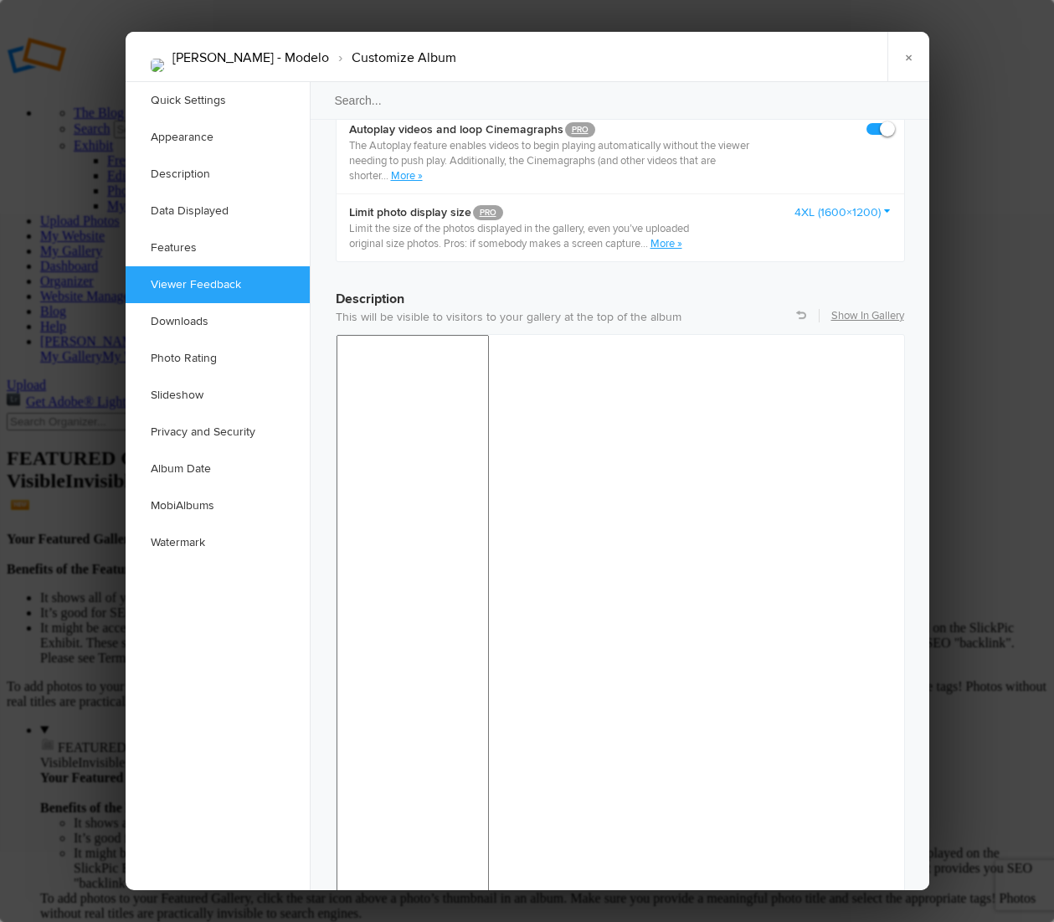
scroll to position [1147, 0]
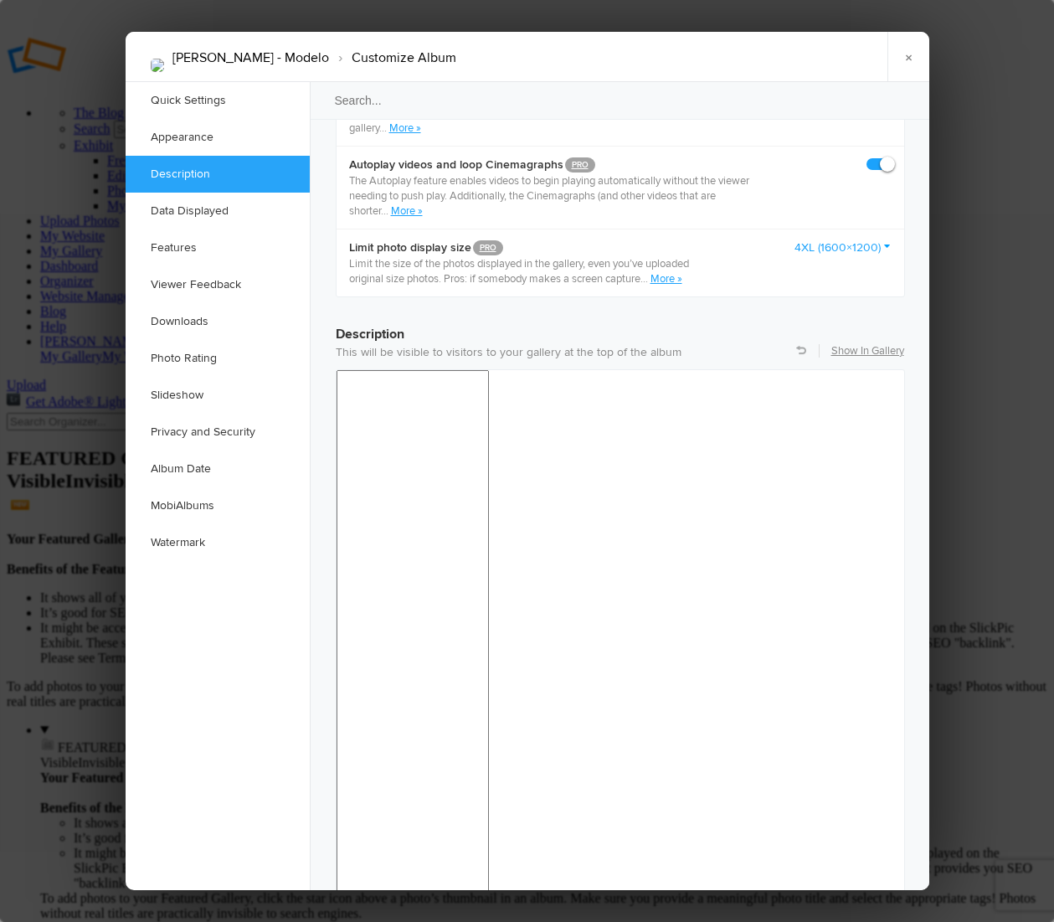
drag, startPoint x: 501, startPoint y: 1273, endPoint x: 337, endPoint y: 1151, distance: 204.7
copy body "Nombre: Abner Zuñiga Rojas Edad: 9 años Talento principal: actuación y modelaje…"
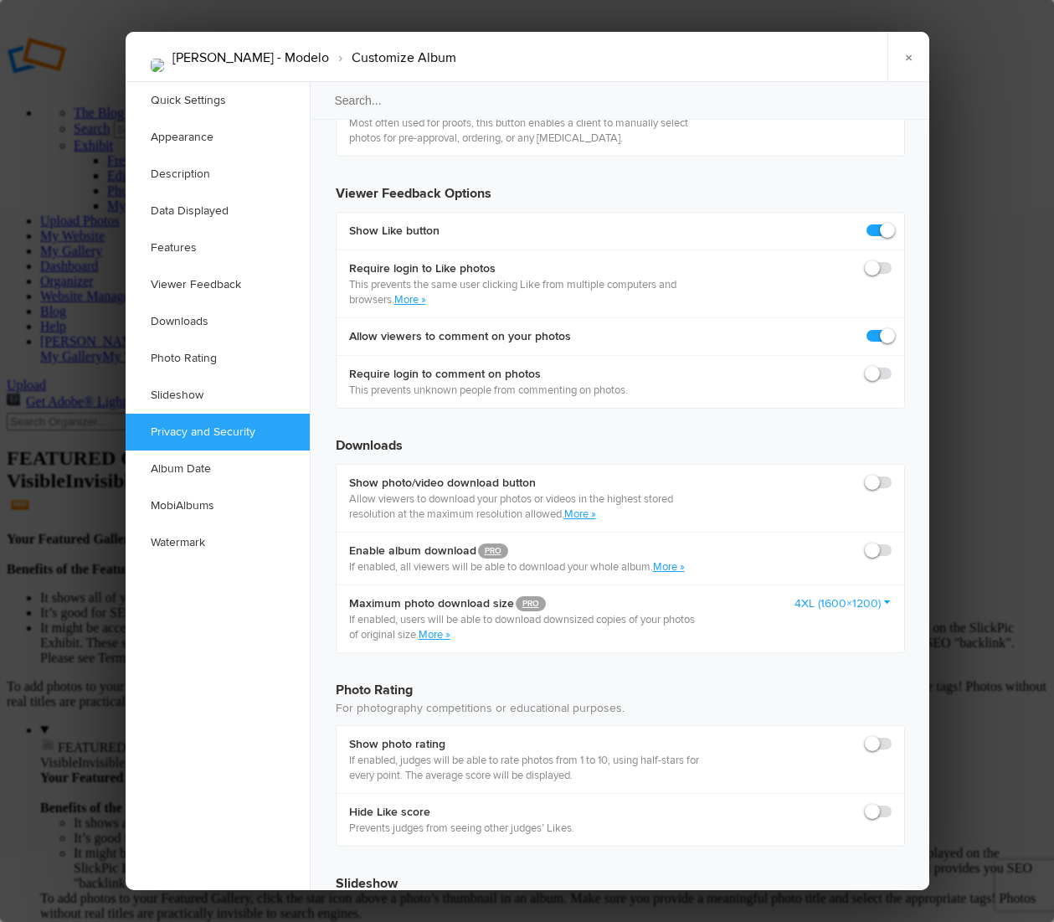
scroll to position [3573, 0]
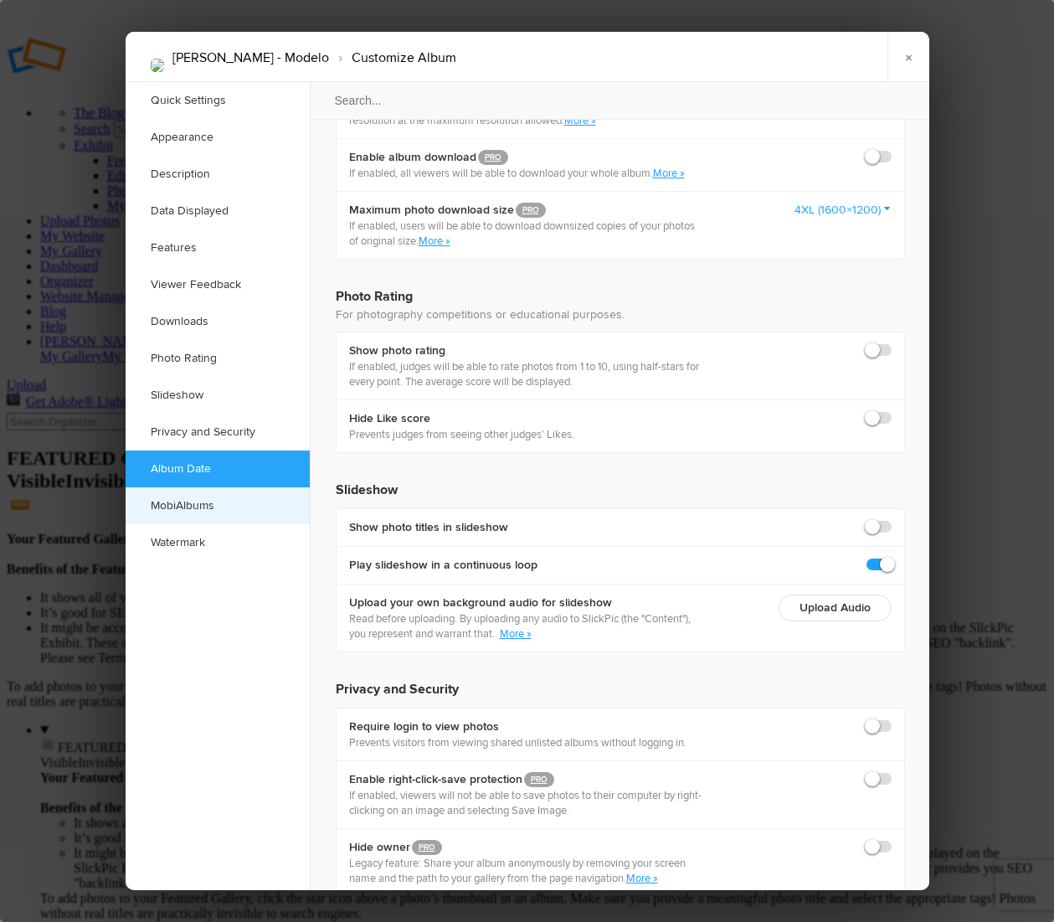
click at [191, 500] on link "MobiAlbums" at bounding box center [218, 505] width 184 height 37
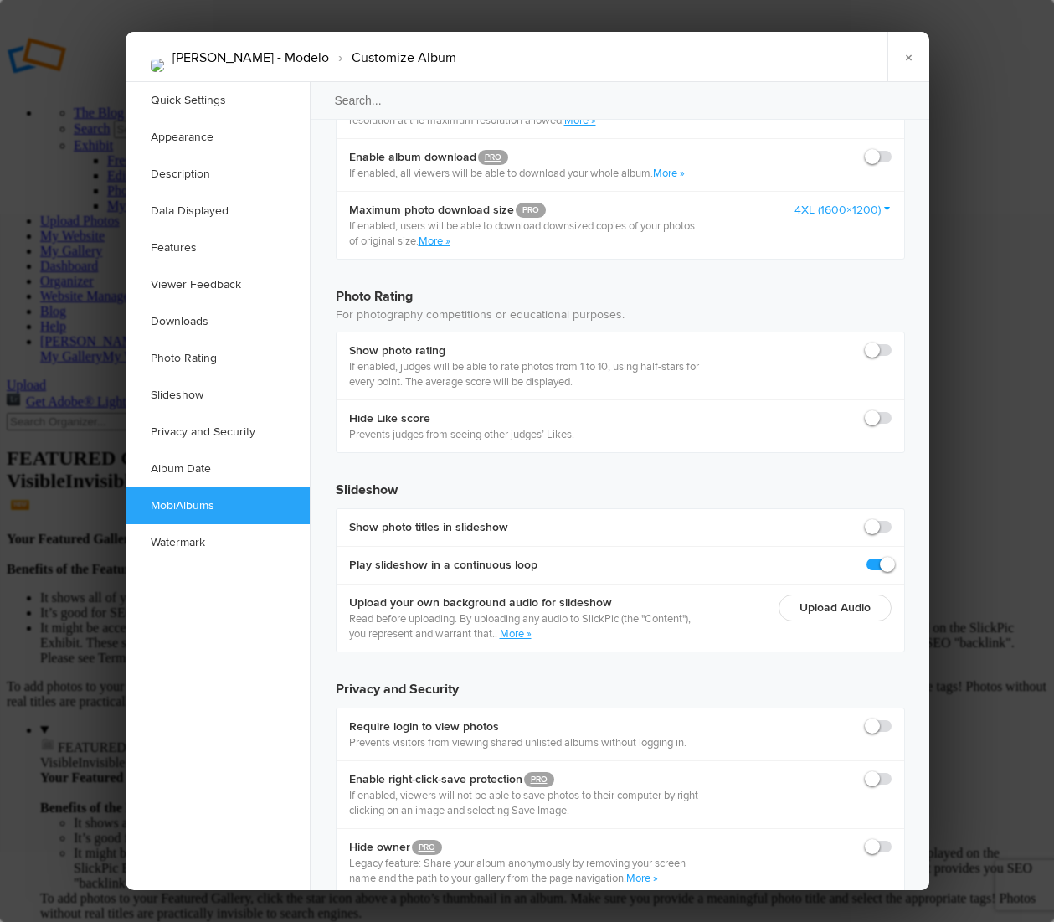
checkbox input "true"
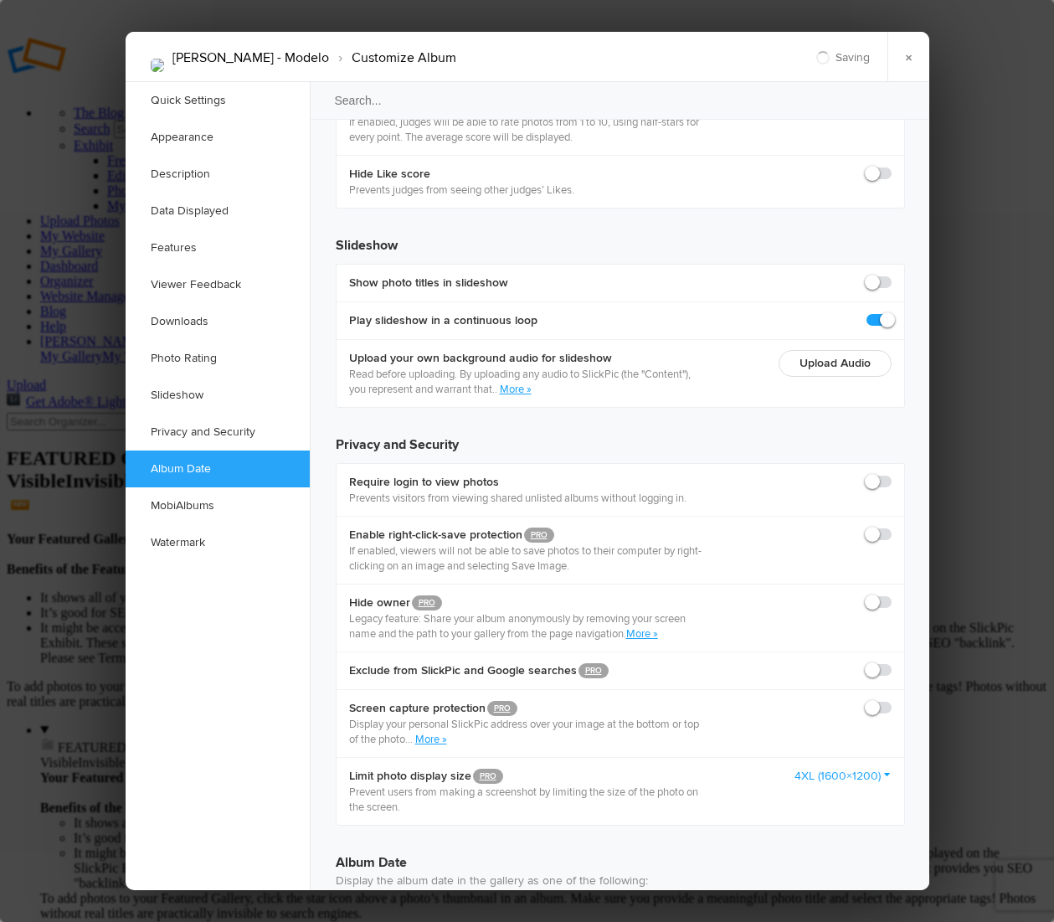
scroll to position [3861, 0]
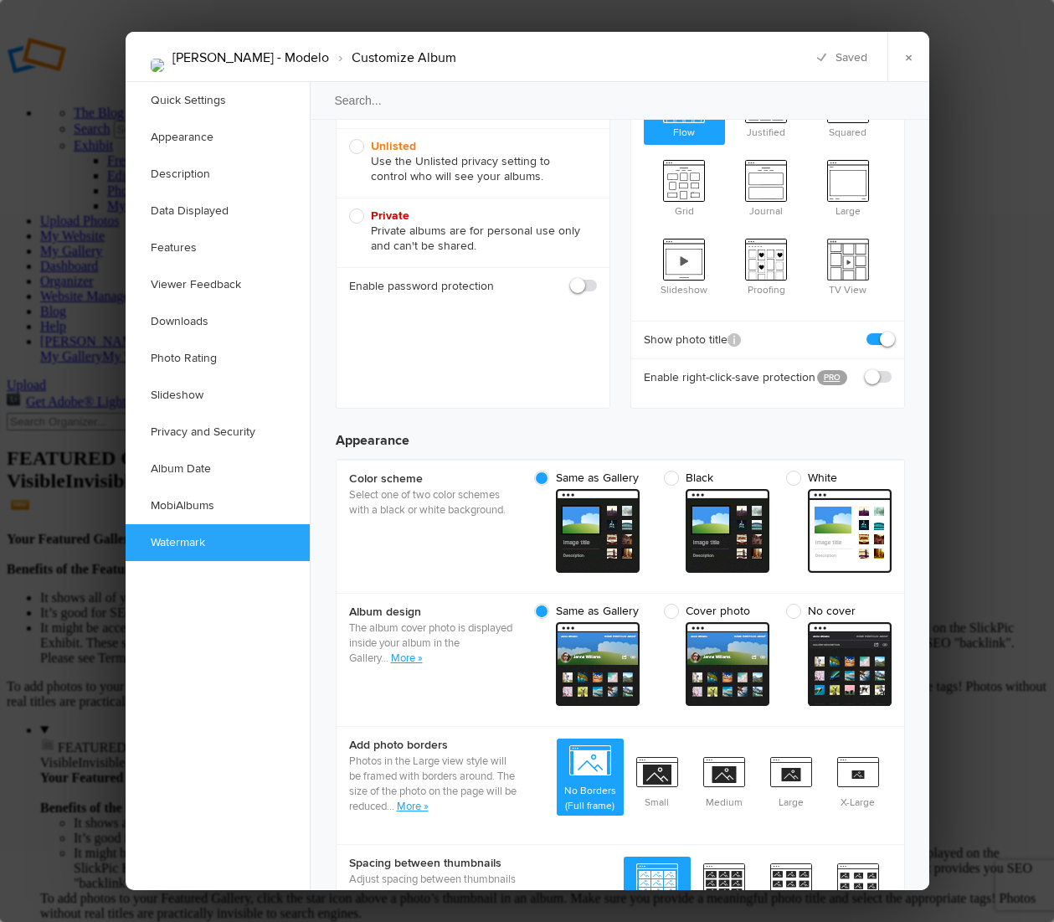
scroll to position [0, 0]
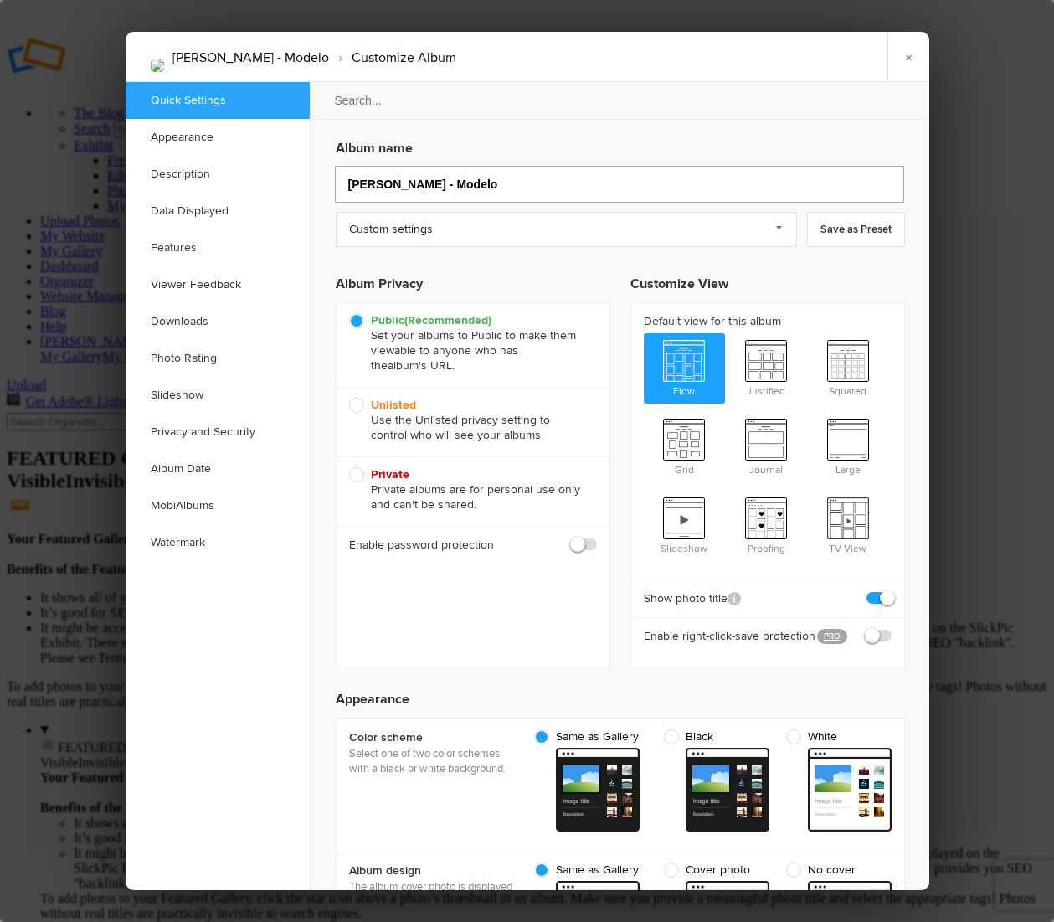
click at [402, 183] on input "Abner Zuniga - Modelo" at bounding box center [620, 184] width 570 height 37
type input "Abner Zuniga - Modelo"
type input "[PERSON_NAME] - Modelo"
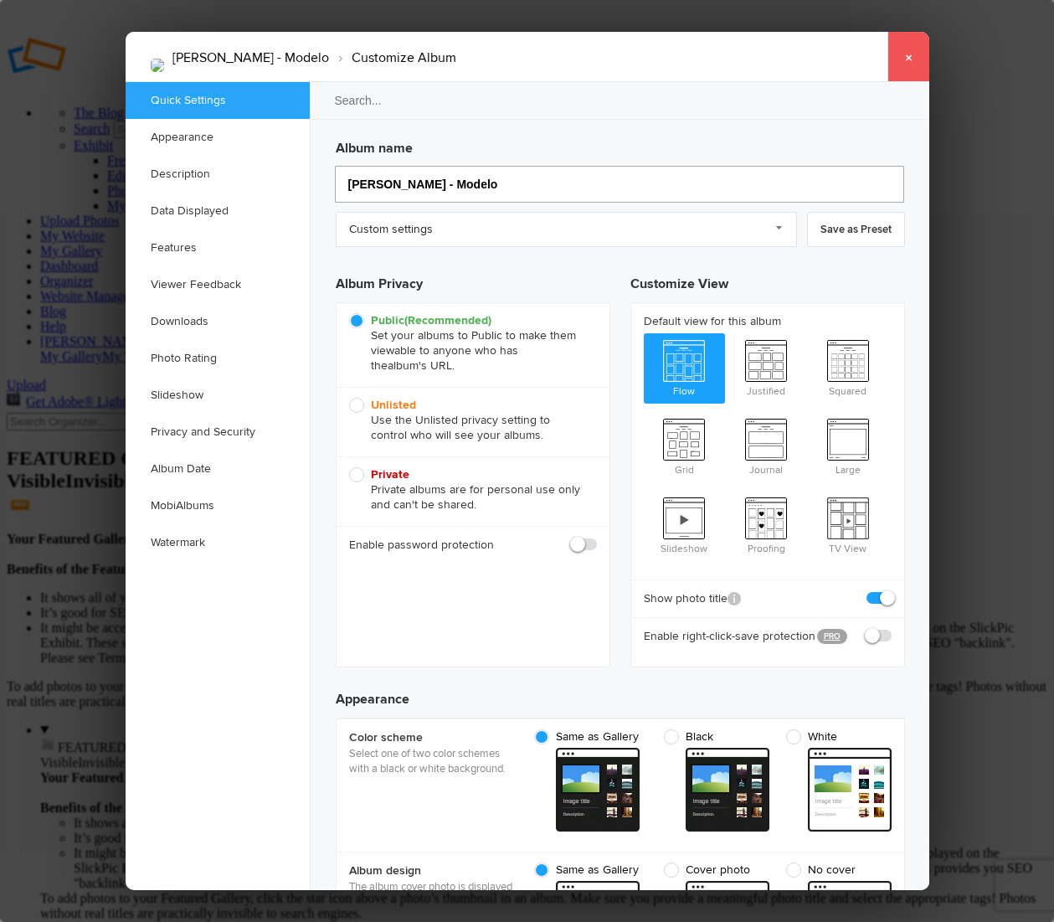
type input "[PERSON_NAME] - Modelo"
click at [910, 69] on link "×" at bounding box center [909, 57] width 42 height 50
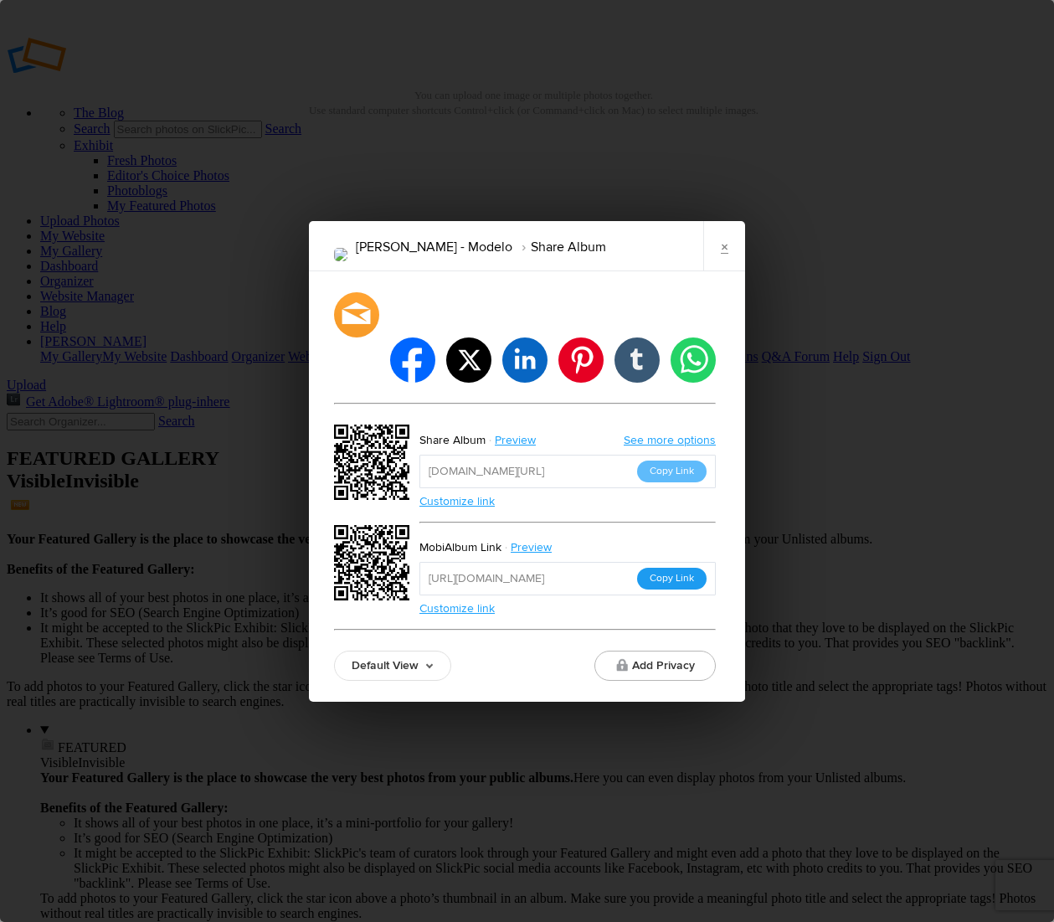
click at [676, 568] on button "Copy Link" at bounding box center [672, 579] width 70 height 22
click at [721, 271] on link "×" at bounding box center [725, 246] width 42 height 50
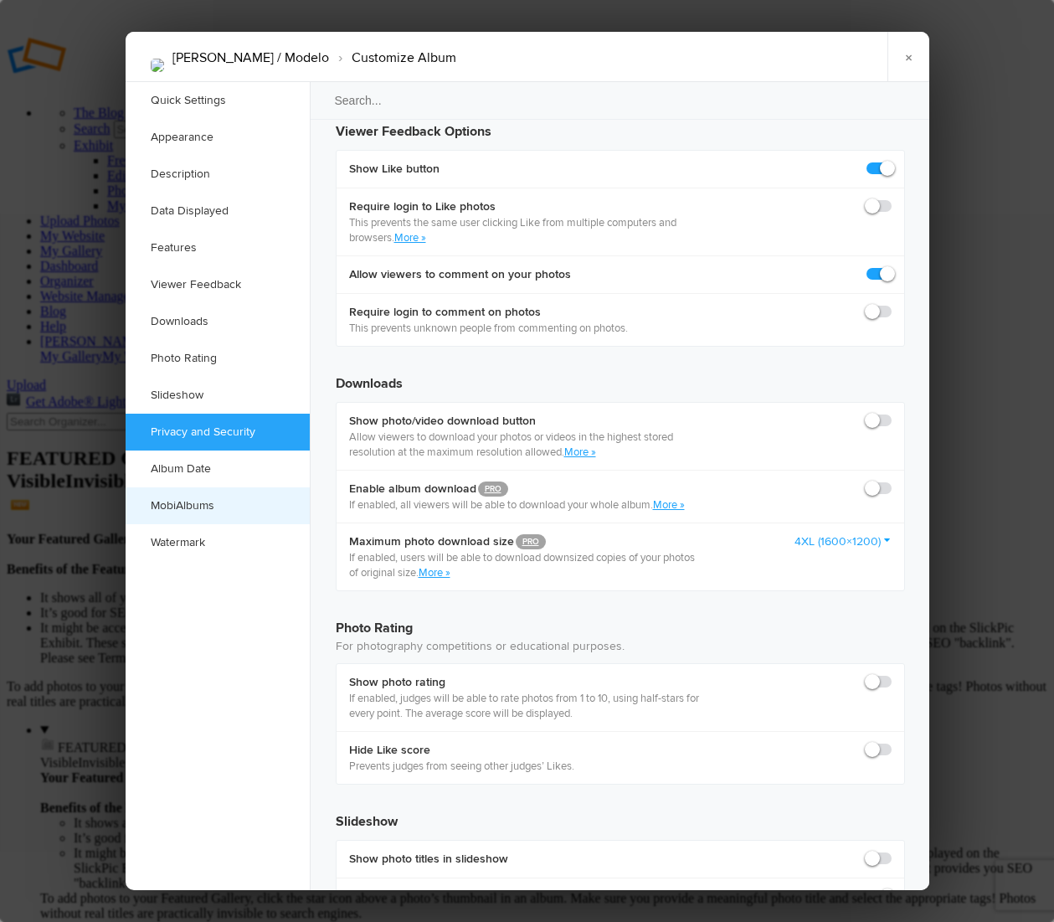
click at [214, 507] on link "MobiAlbums" at bounding box center [218, 505] width 184 height 37
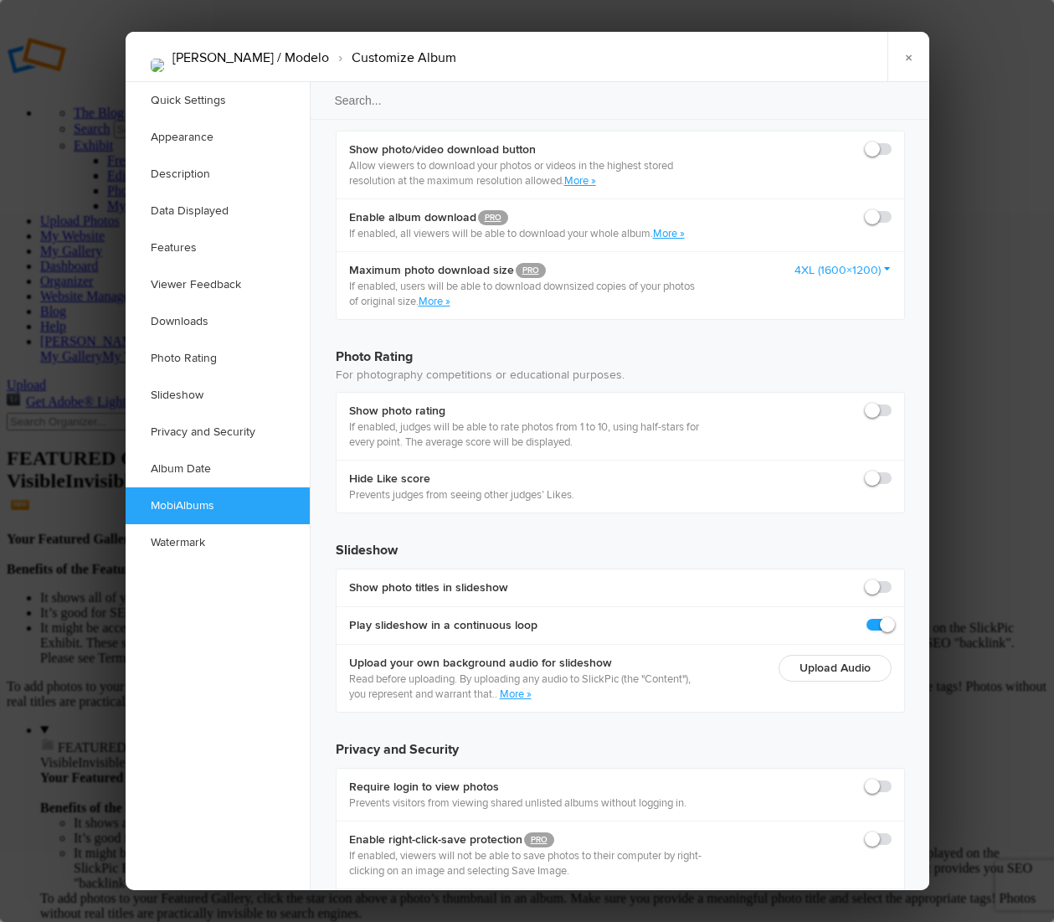
scroll to position [3482, 0]
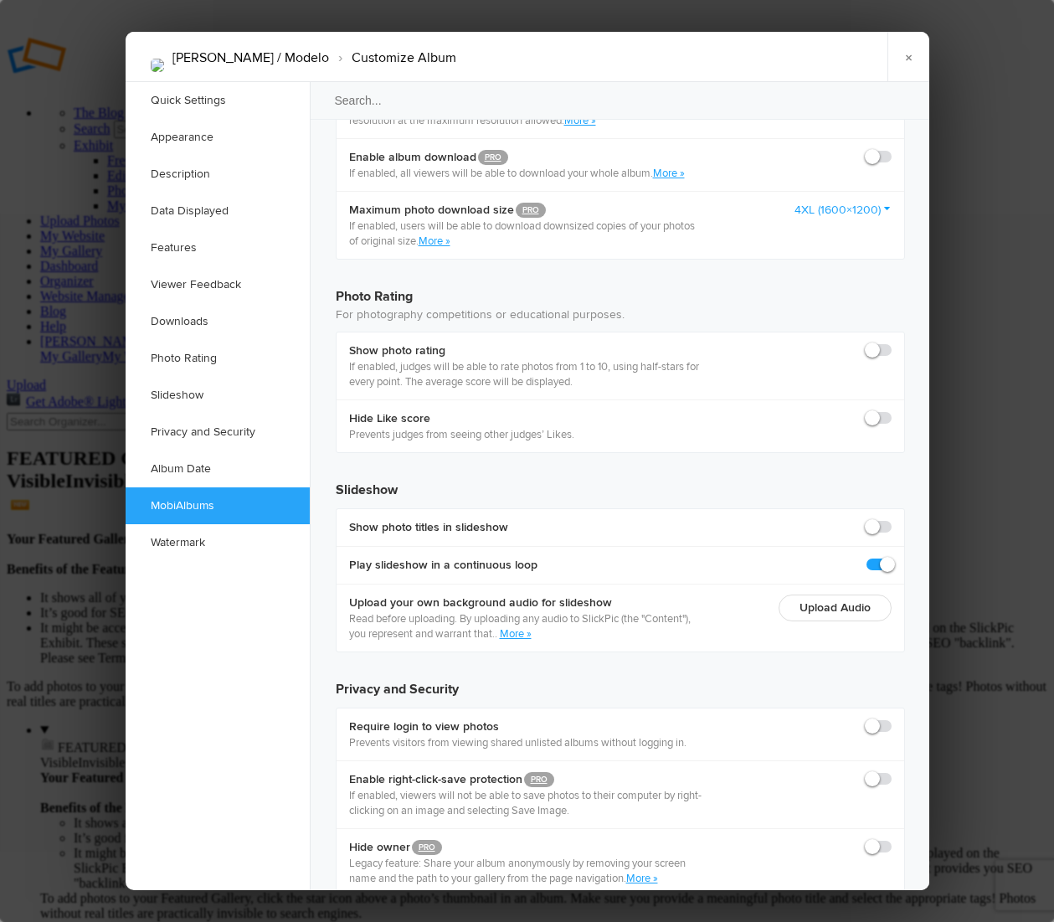
checkbox input "true"
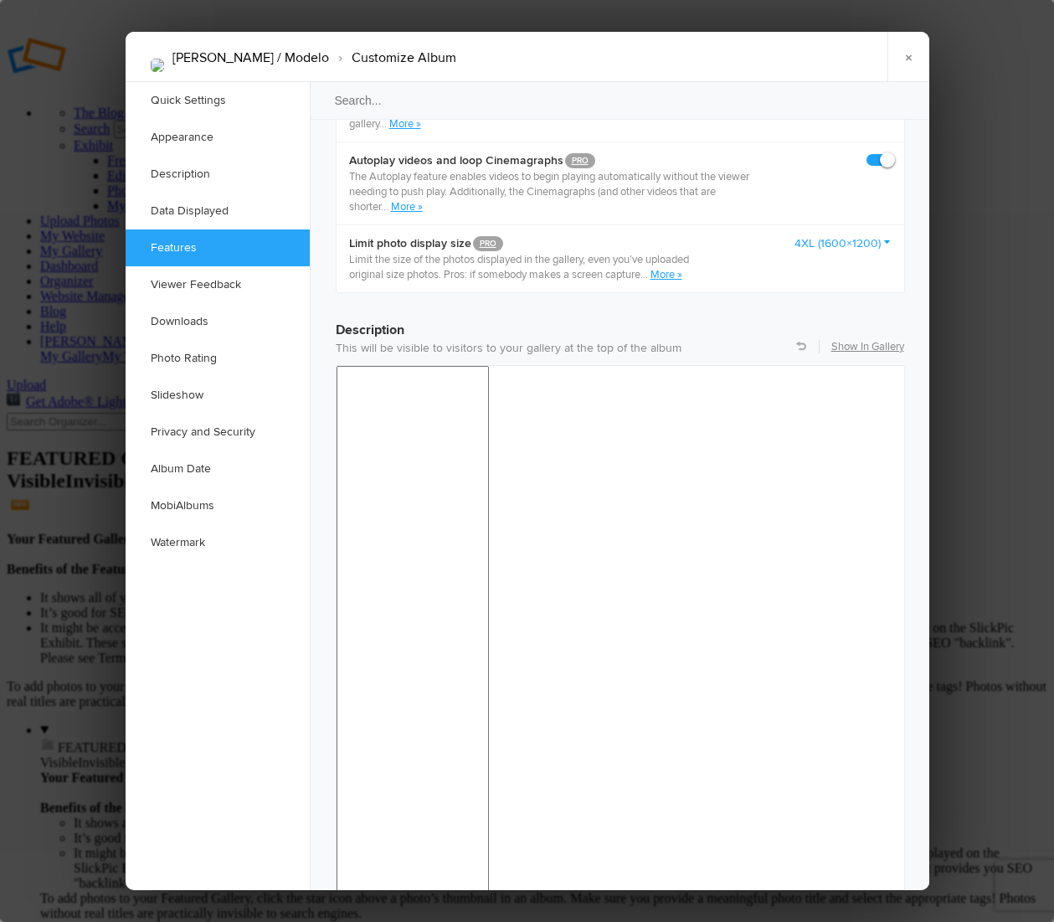
scroll to position [1148, 0]
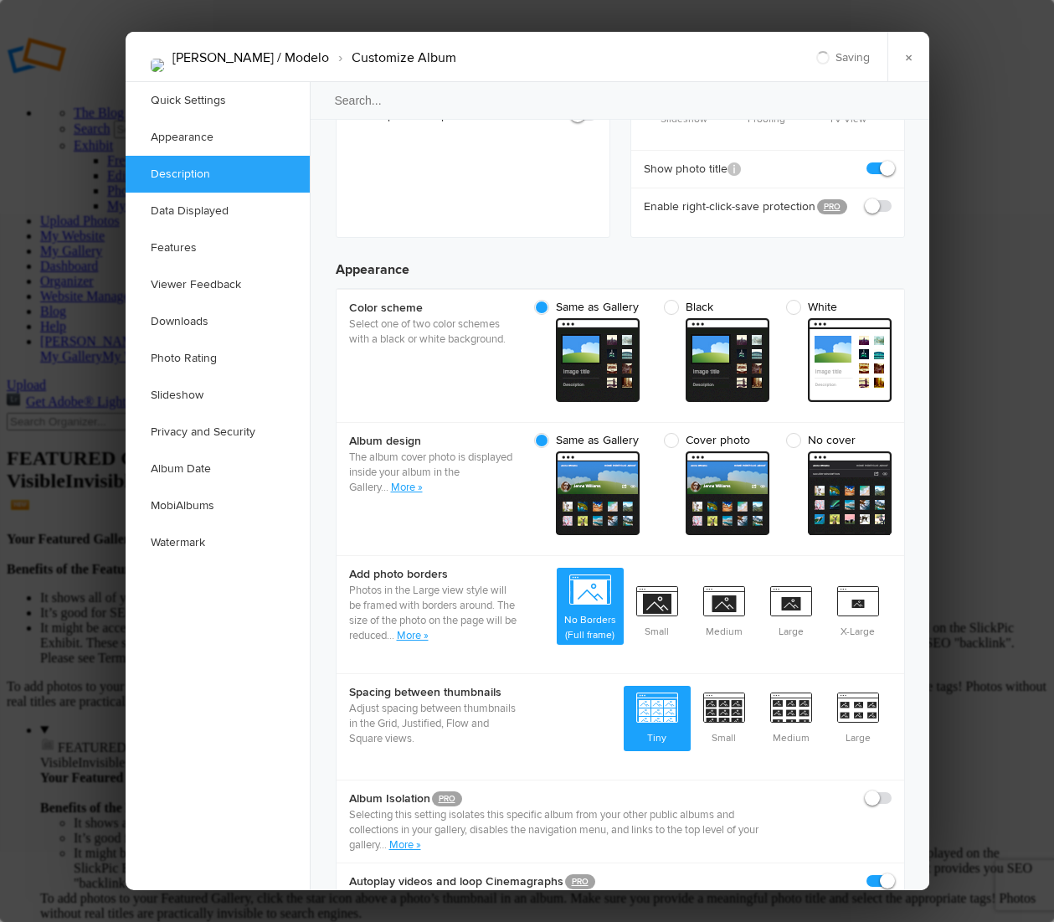
scroll to position [0, 0]
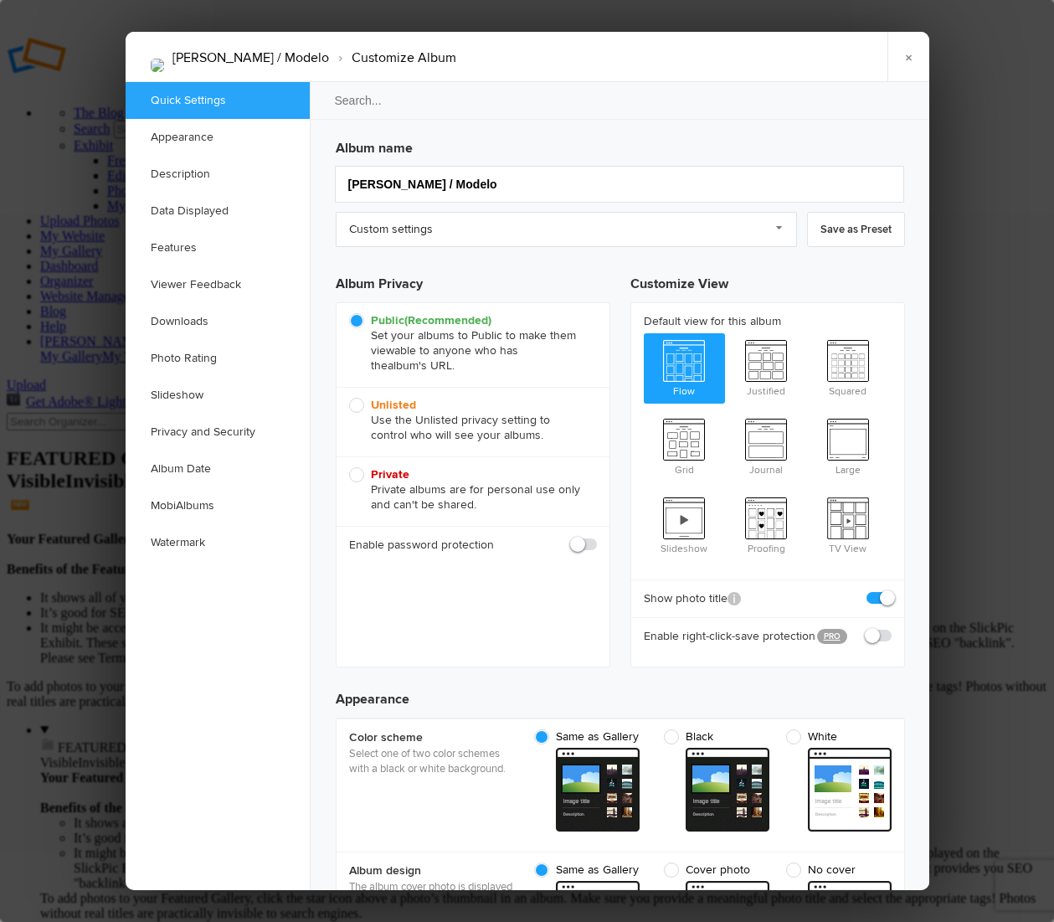
click at [951, 543] on div at bounding box center [527, 461] width 1054 height 922
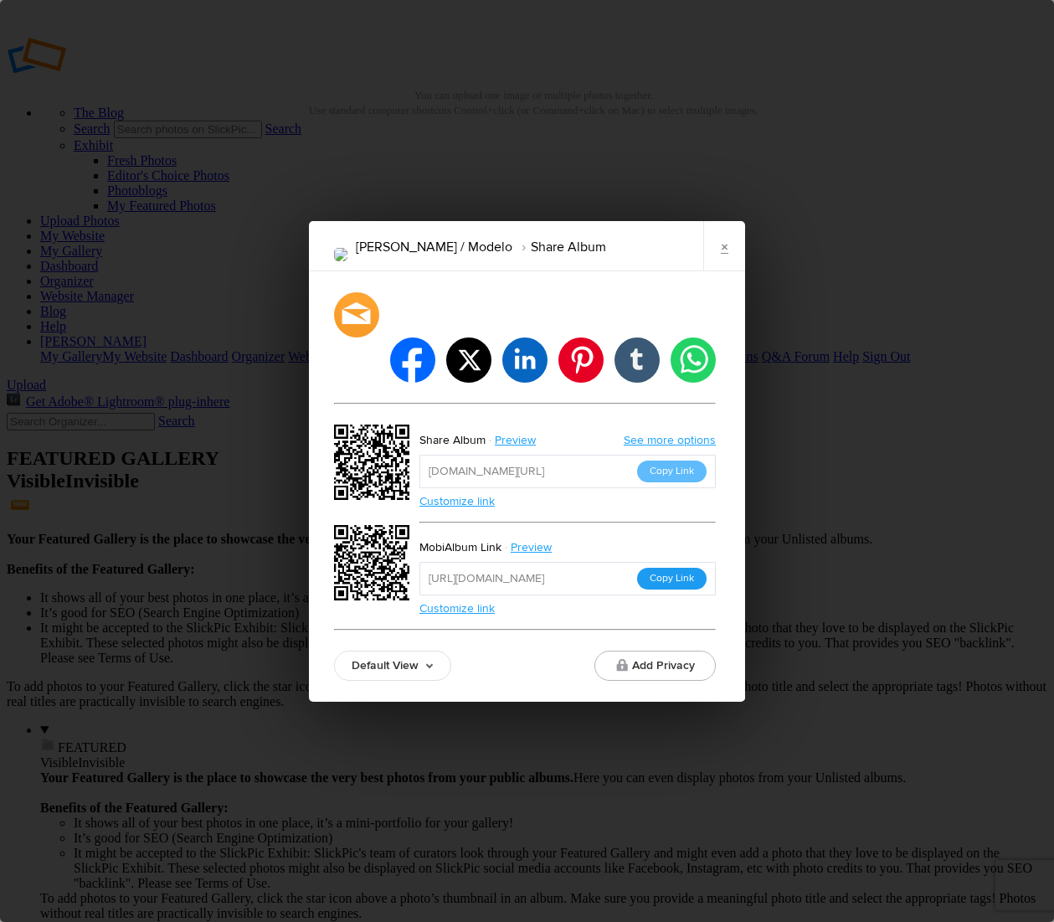
click at [682, 568] on button "Copy Link" at bounding box center [672, 579] width 70 height 22
